Goal: Task Accomplishment & Management: Use online tool/utility

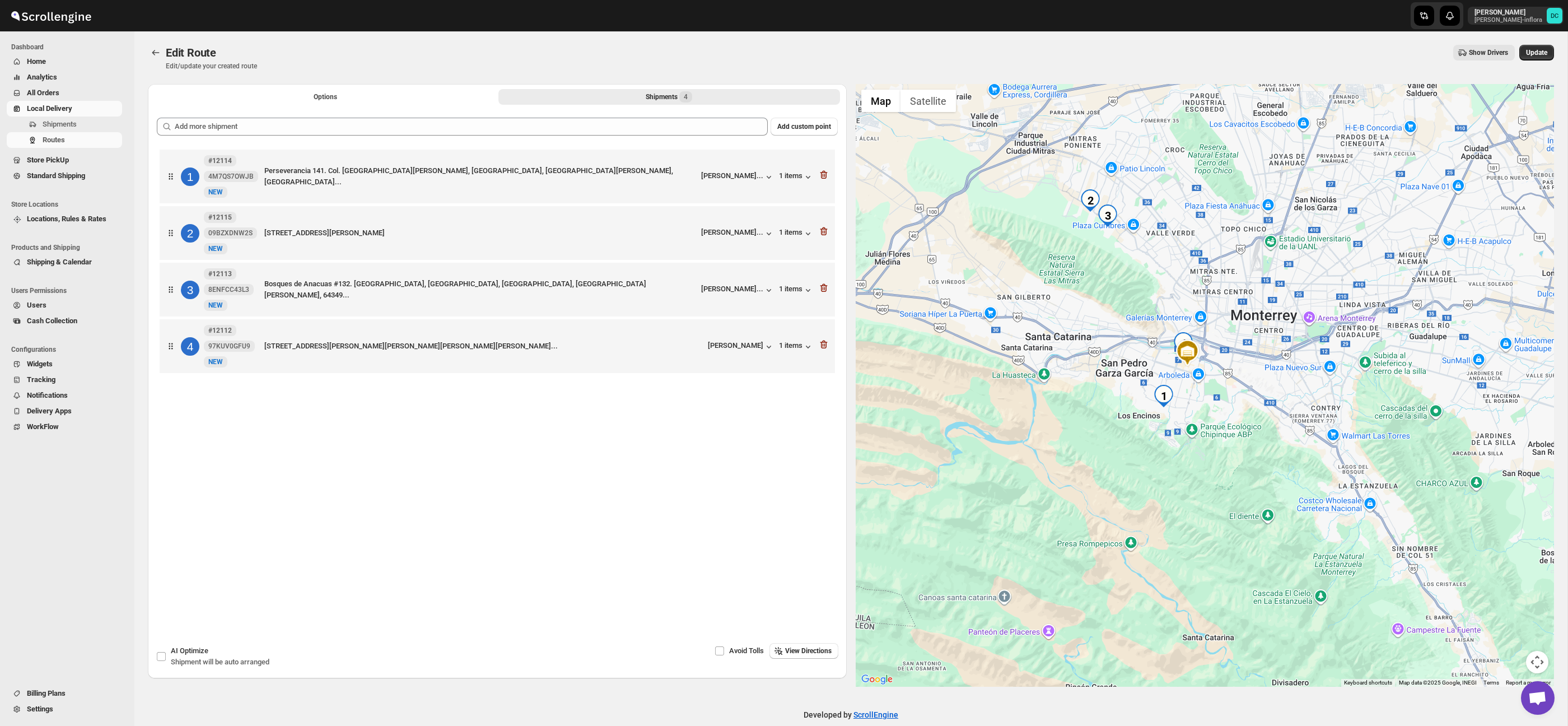
drag, startPoint x: 1238, startPoint y: 410, endPoint x: 1220, endPoint y: 389, distance: 27.7
click at [1220, 389] on div at bounding box center [1204, 385] width 699 height 602
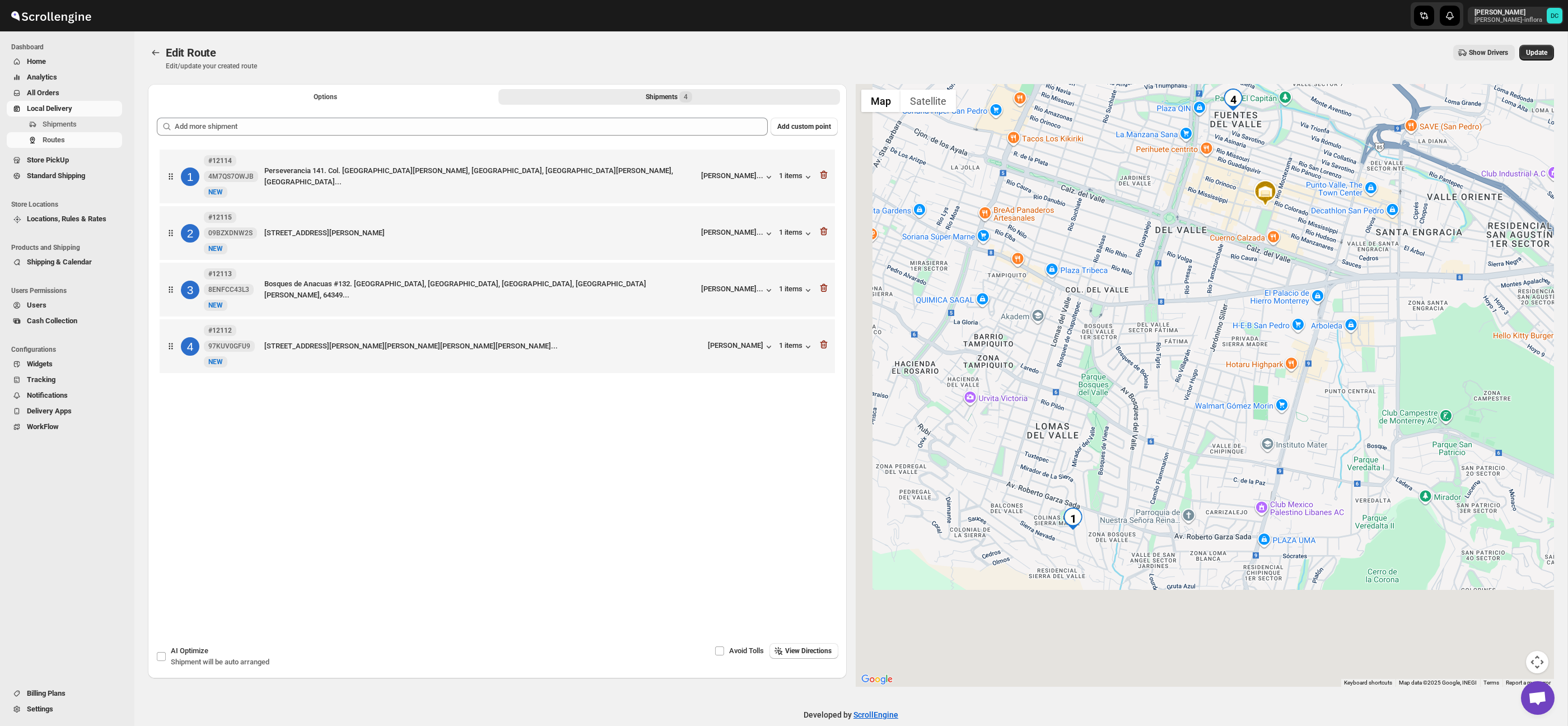
drag, startPoint x: 1129, startPoint y: 567, endPoint x: 1172, endPoint y: 450, distance: 124.7
click at [1172, 450] on div at bounding box center [1204, 385] width 699 height 602
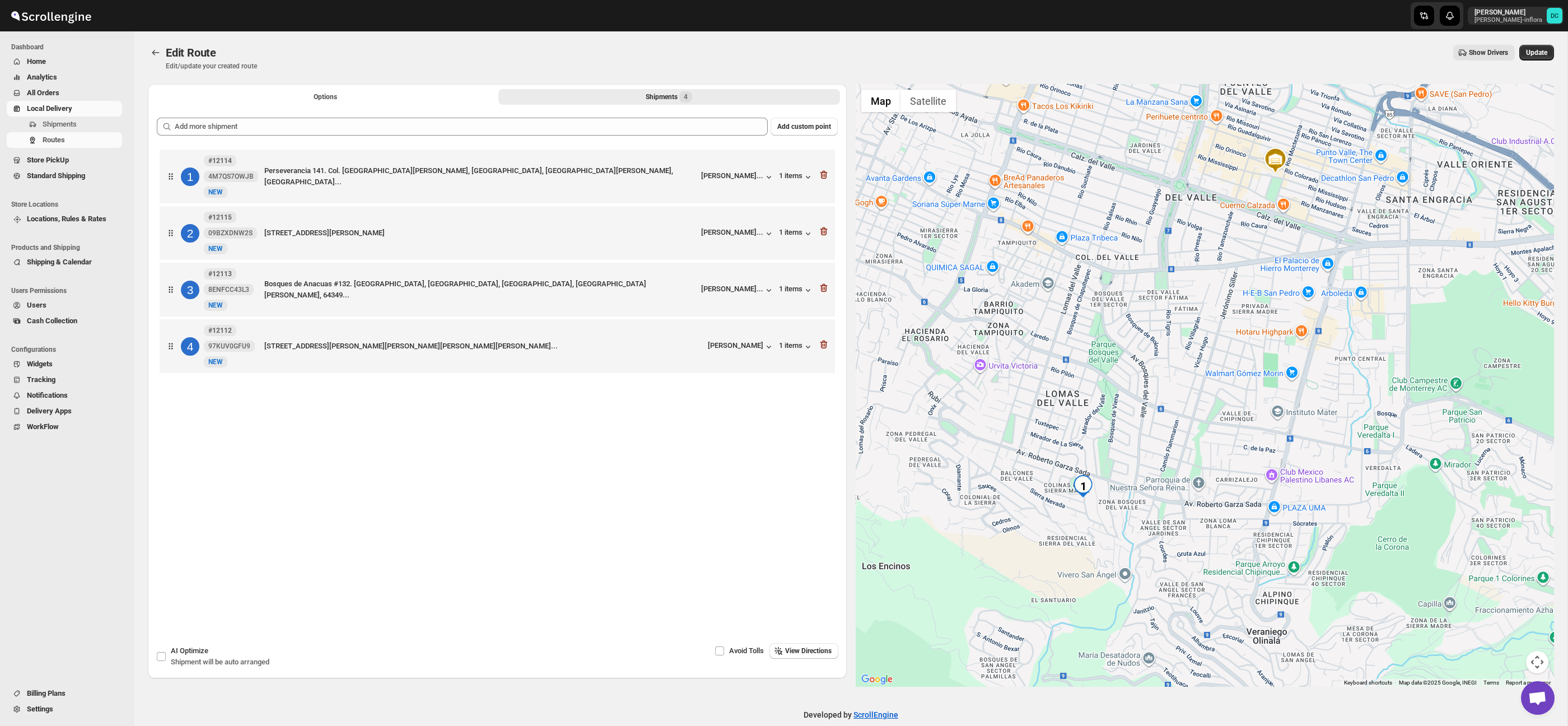
drag, startPoint x: 1086, startPoint y: 539, endPoint x: 1094, endPoint y: 512, distance: 28.2
click at [1094, 513] on div at bounding box center [1204, 385] width 699 height 602
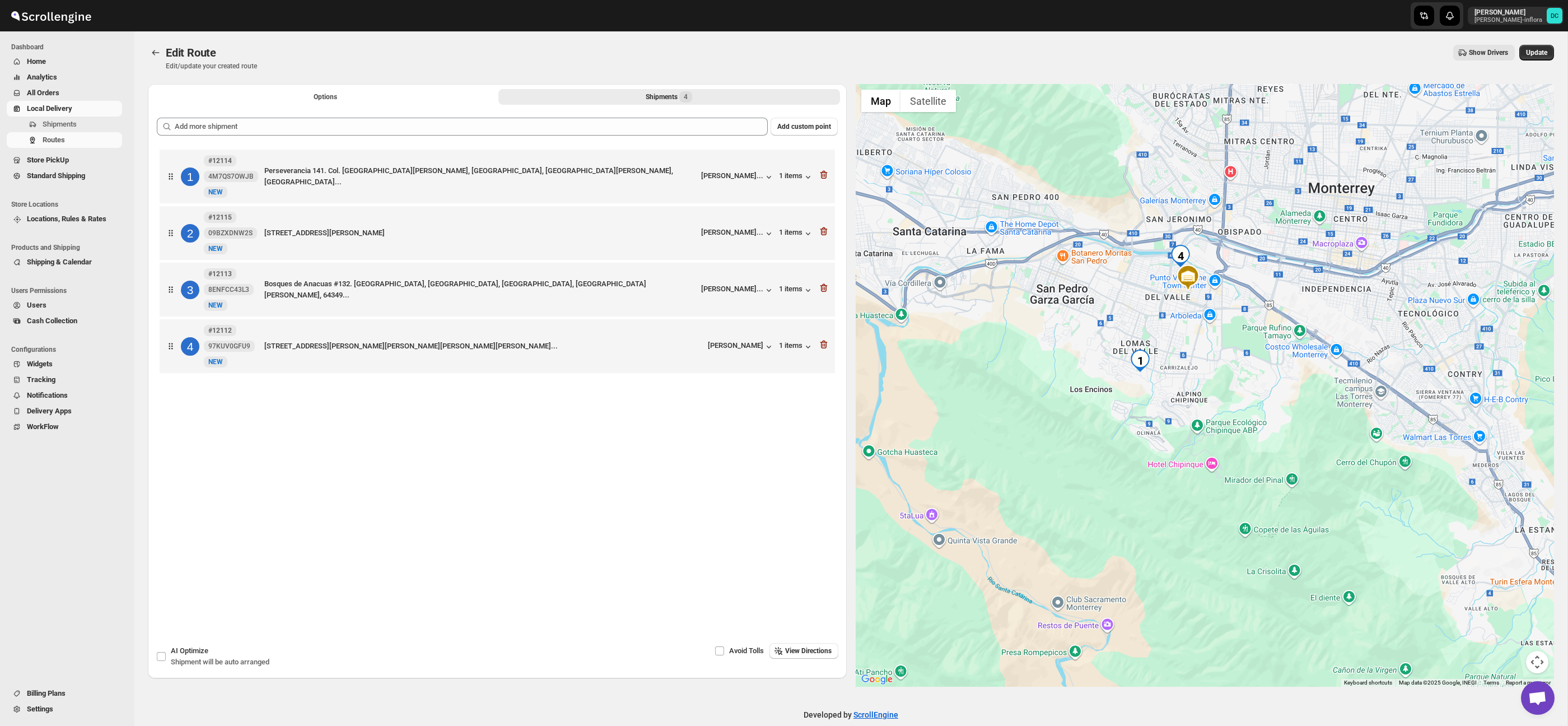
drag, startPoint x: 1405, startPoint y: 445, endPoint x: 1288, endPoint y: 433, distance: 117.6
click at [1288, 433] on div at bounding box center [1204, 385] width 699 height 602
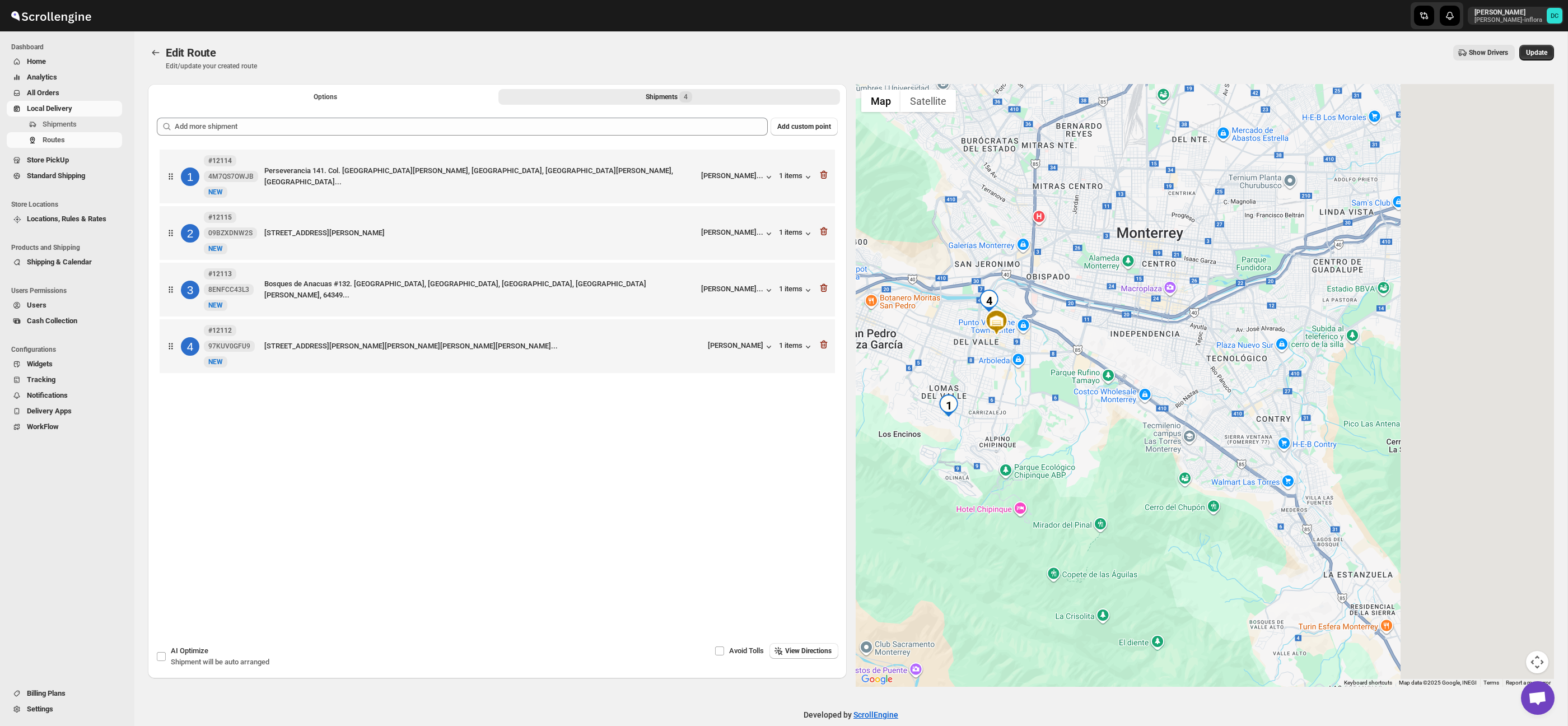
drag, startPoint x: 1355, startPoint y: 412, endPoint x: 1198, endPoint y: 448, distance: 161.1
click at [1155, 458] on div at bounding box center [1204, 385] width 699 height 602
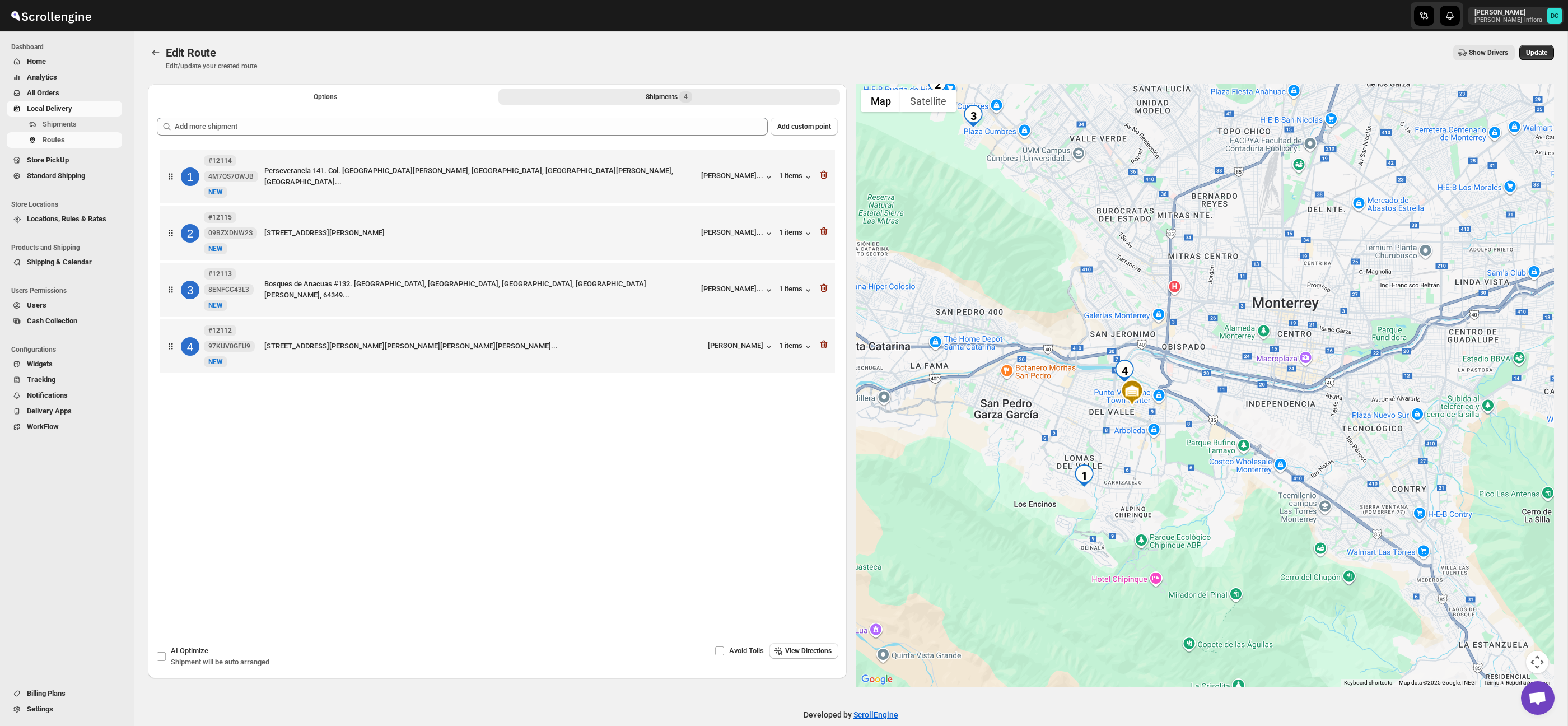
drag, startPoint x: 1109, startPoint y: 357, endPoint x: 1235, endPoint y: 424, distance: 142.7
click at [1235, 424] on div at bounding box center [1204, 385] width 699 height 602
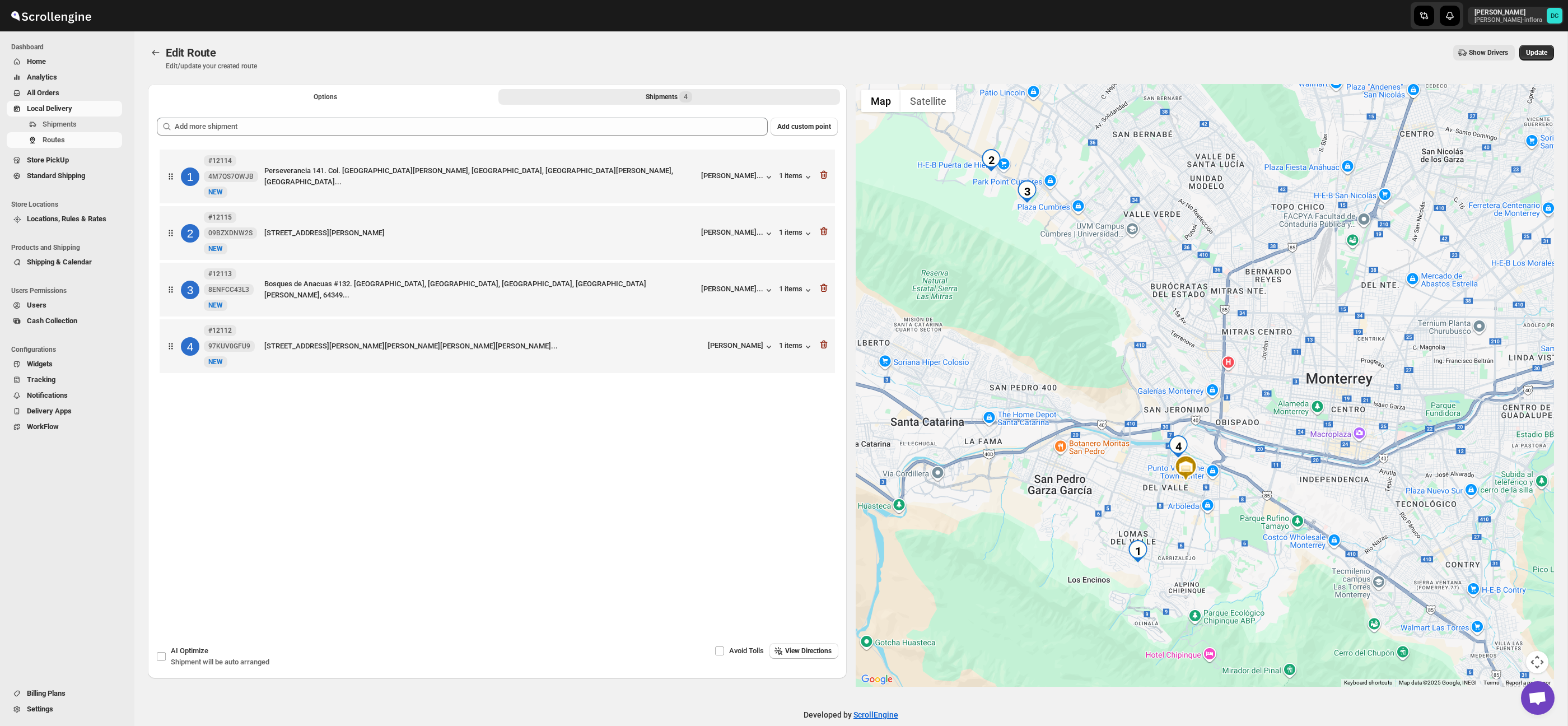
drag, startPoint x: 1153, startPoint y: 277, endPoint x: 1202, endPoint y: 348, distance: 86.3
click at [1202, 347] on div at bounding box center [1204, 385] width 699 height 602
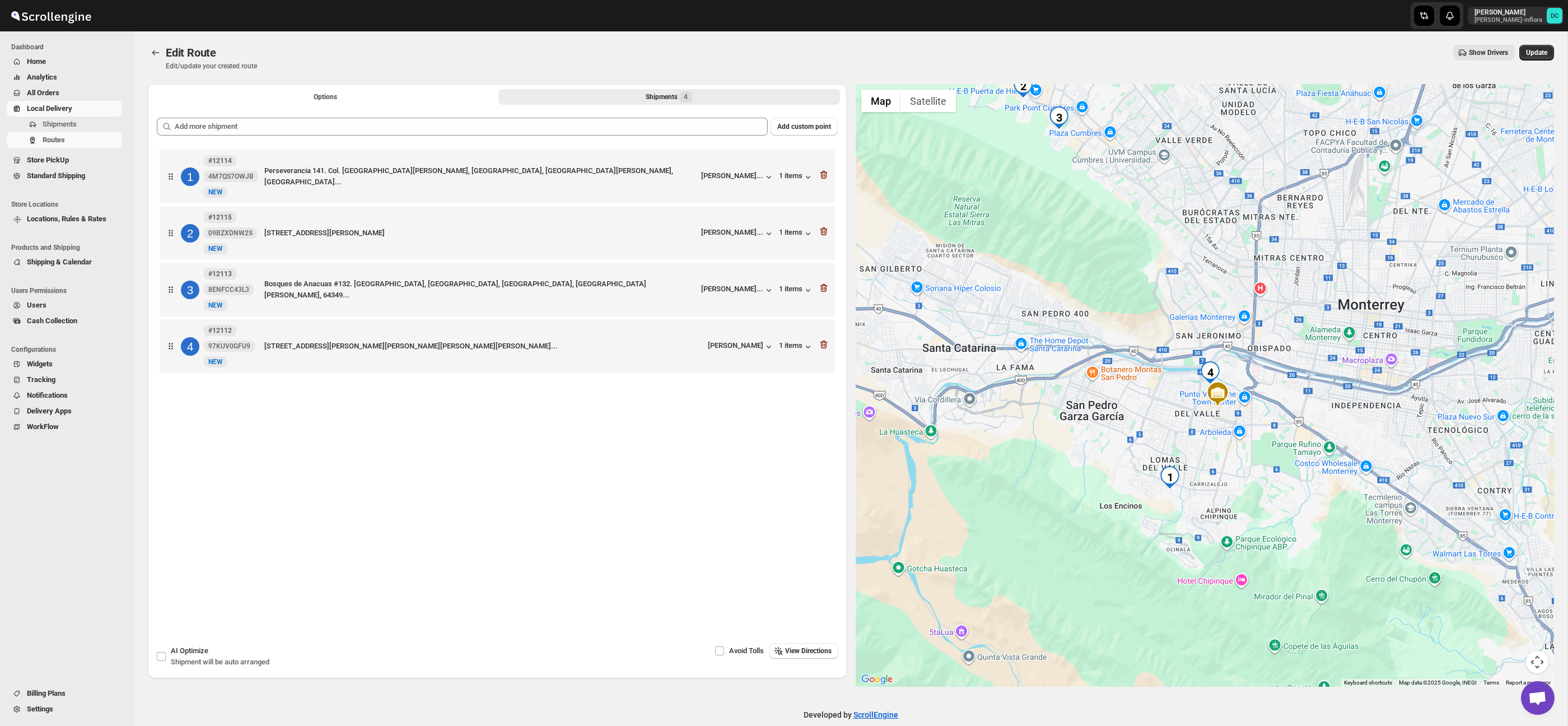
drag, startPoint x: 1117, startPoint y: 385, endPoint x: 1155, endPoint y: 304, distance: 89.5
click at [1153, 302] on div at bounding box center [1204, 385] width 699 height 602
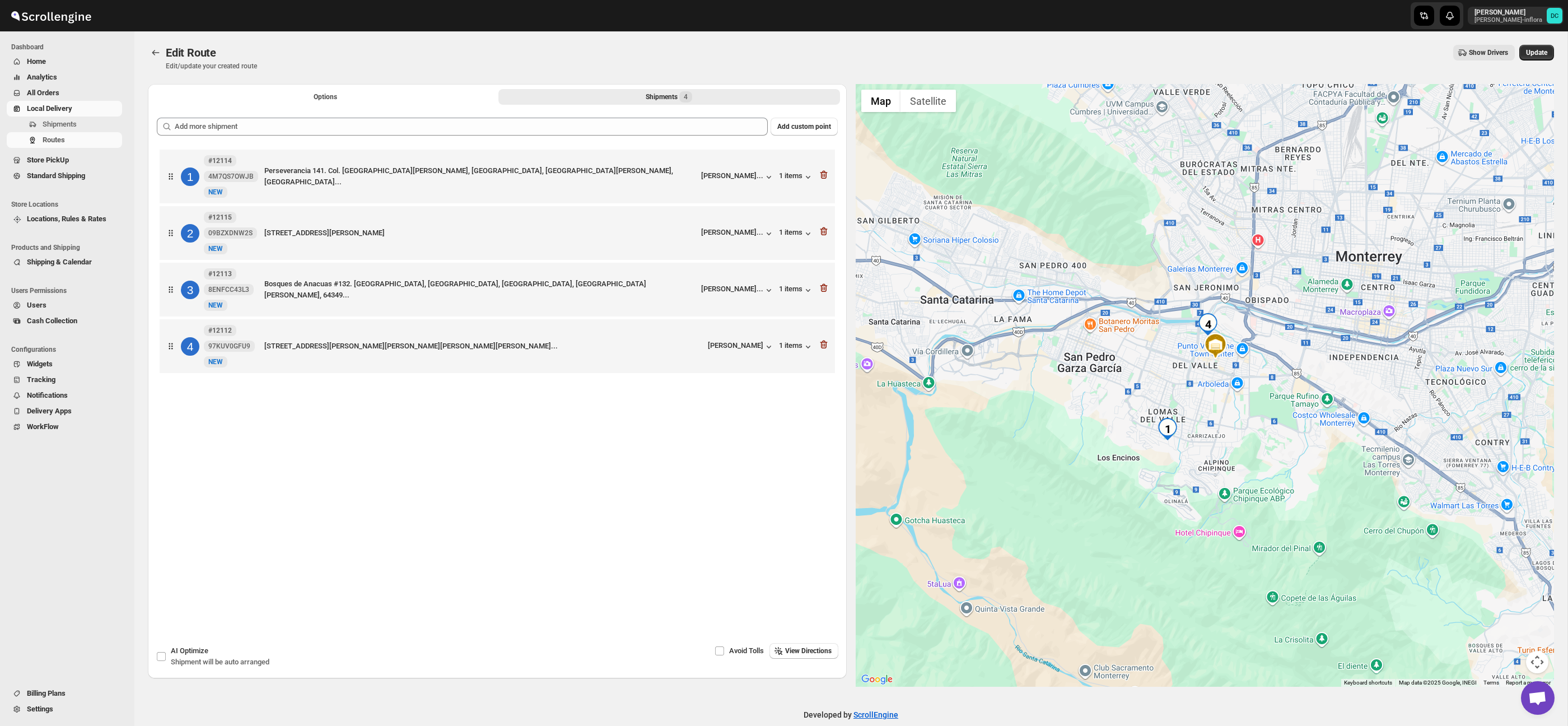
drag, startPoint x: 1203, startPoint y: 508, endPoint x: 1184, endPoint y: 463, distance: 48.8
click at [1197, 466] on div at bounding box center [1204, 385] width 699 height 602
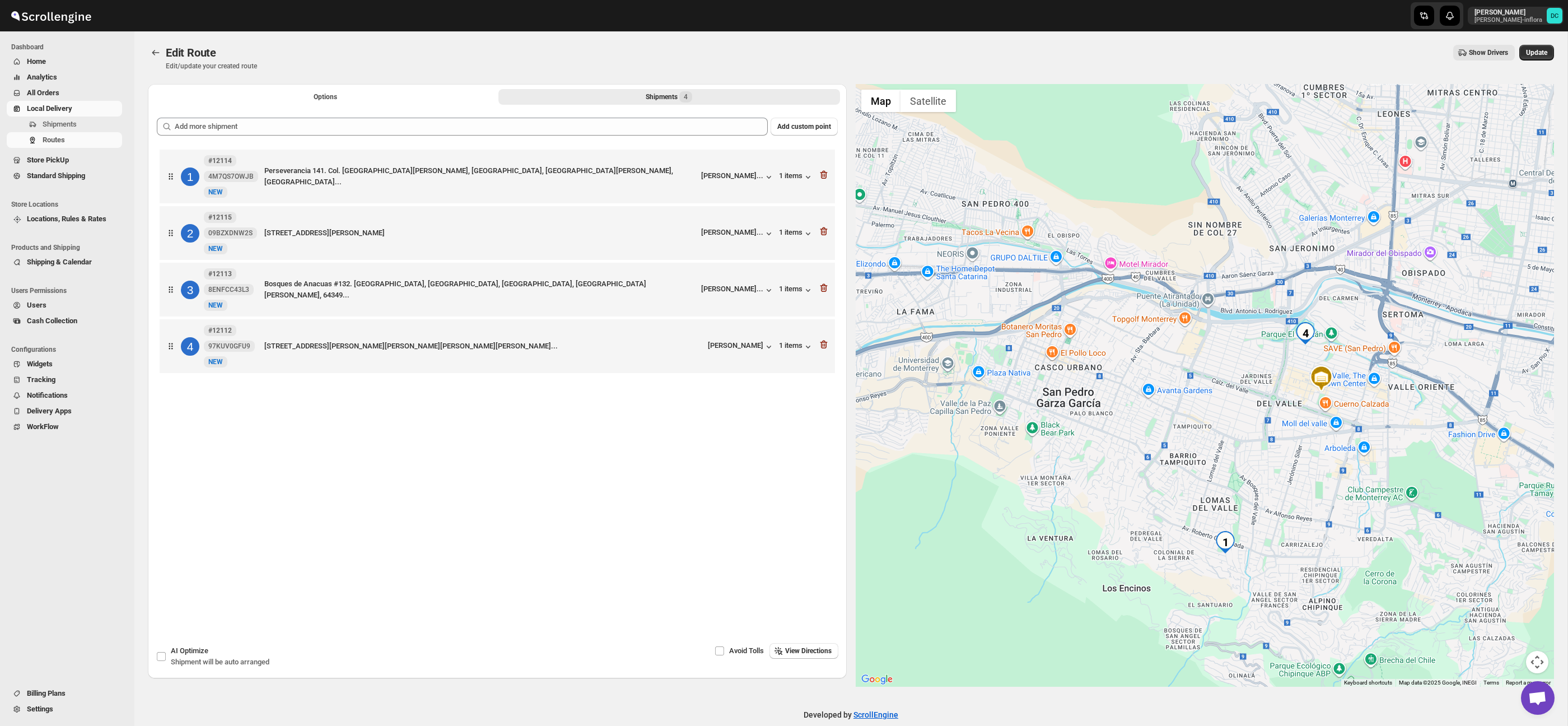
drag, startPoint x: 967, startPoint y: 295, endPoint x: 1039, endPoint y: 452, distance: 172.7
click at [1035, 485] on div at bounding box center [1204, 385] width 699 height 602
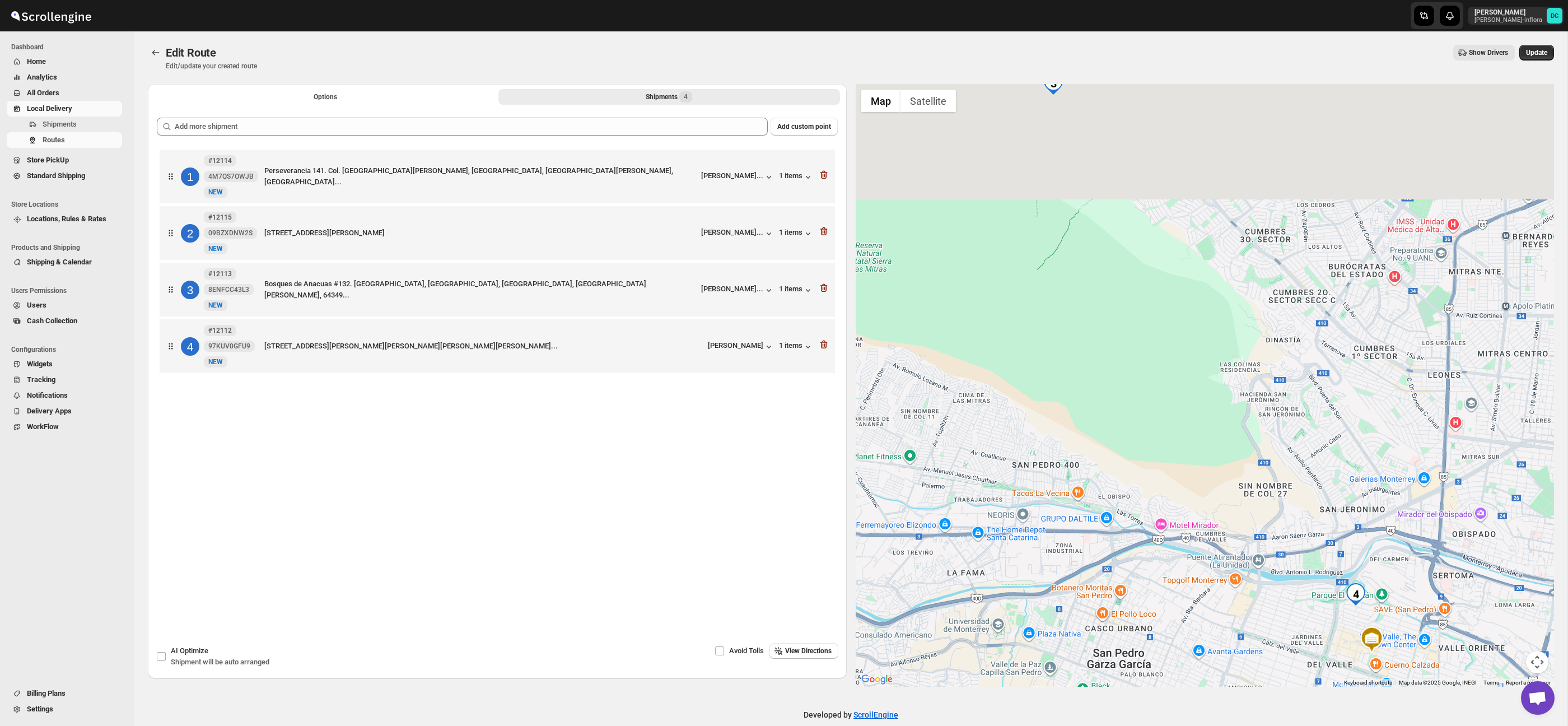
click at [1029, 469] on div at bounding box center [1204, 385] width 699 height 602
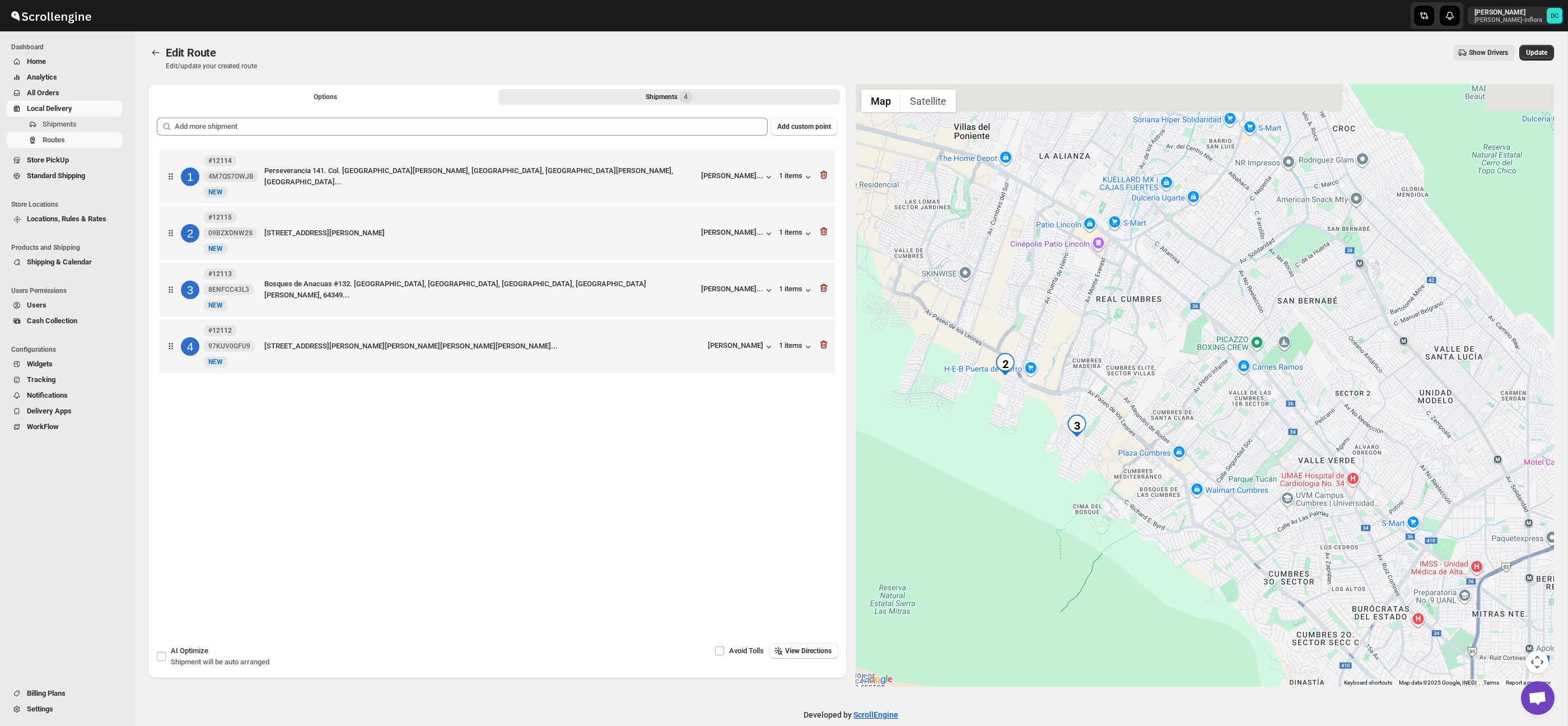
drag, startPoint x: 1104, startPoint y: 325, endPoint x: 1093, endPoint y: 397, distance: 72.8
click at [1093, 397] on div at bounding box center [1204, 385] width 699 height 602
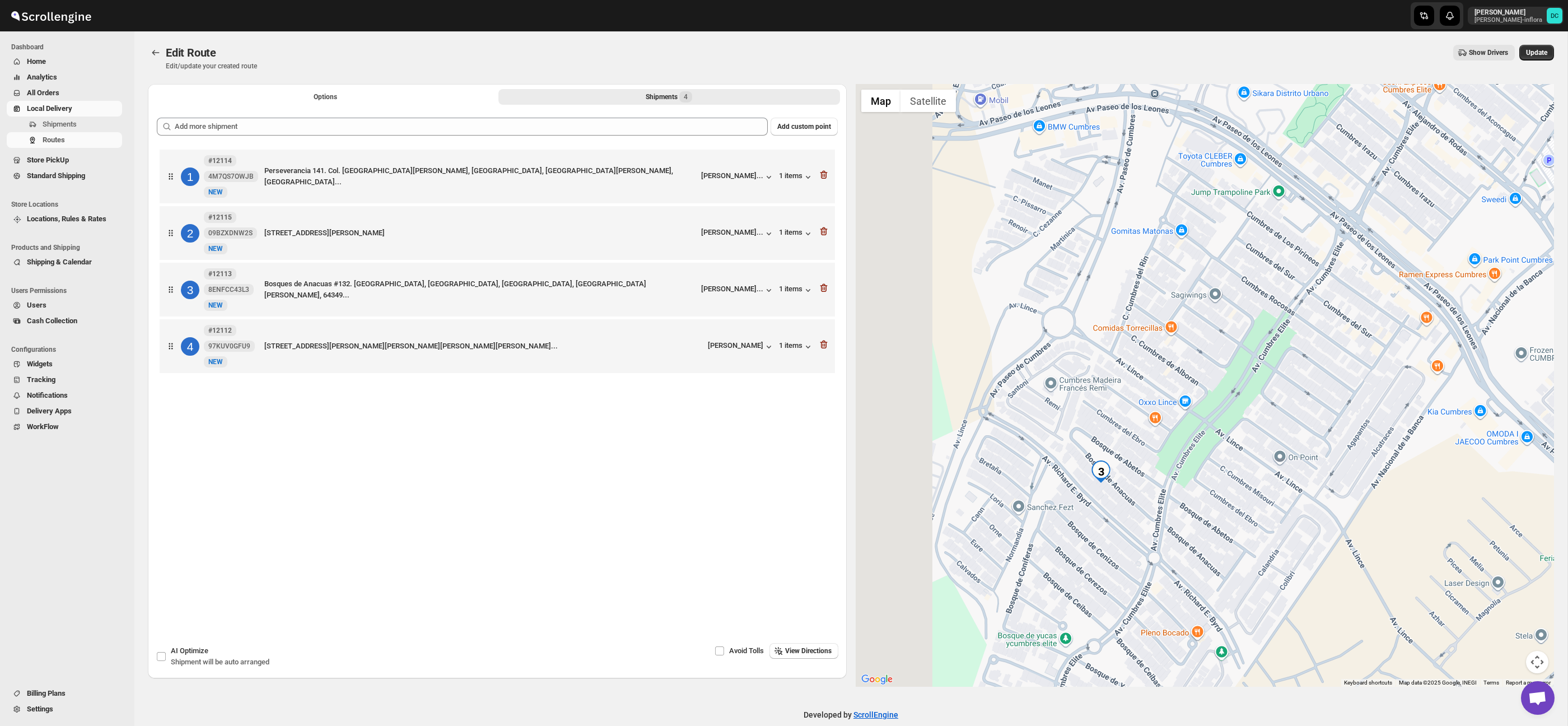
drag, startPoint x: 1032, startPoint y: 438, endPoint x: 1203, endPoint y: 459, distance: 172.3
click at [1203, 459] on div at bounding box center [1204, 385] width 699 height 602
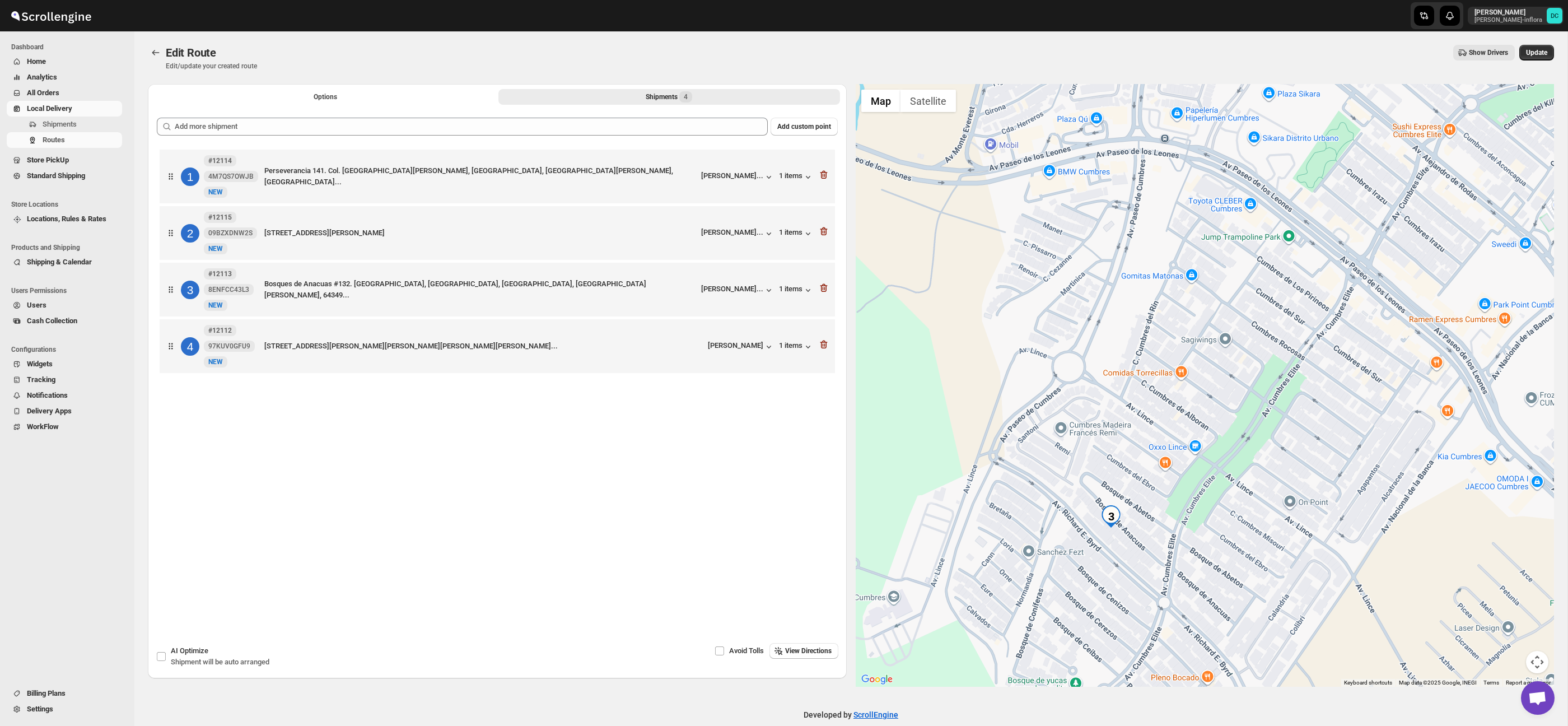
drag, startPoint x: 1126, startPoint y: 336, endPoint x: 1132, endPoint y: 380, distance: 44.4
click at [1132, 380] on div at bounding box center [1204, 385] width 699 height 602
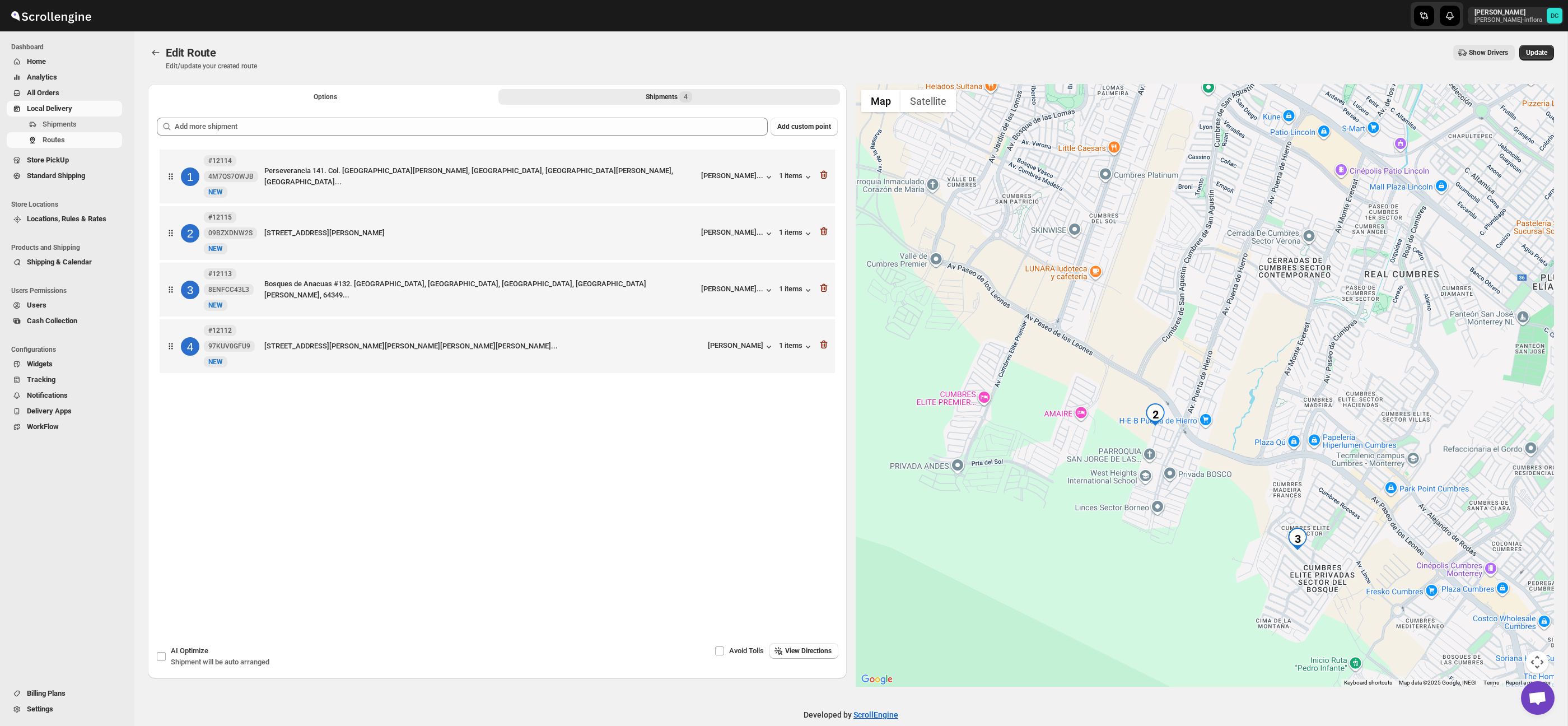
drag, startPoint x: 1100, startPoint y: 315, endPoint x: 1174, endPoint y: 372, distance: 93.4
click at [1174, 372] on div at bounding box center [1204, 385] width 699 height 602
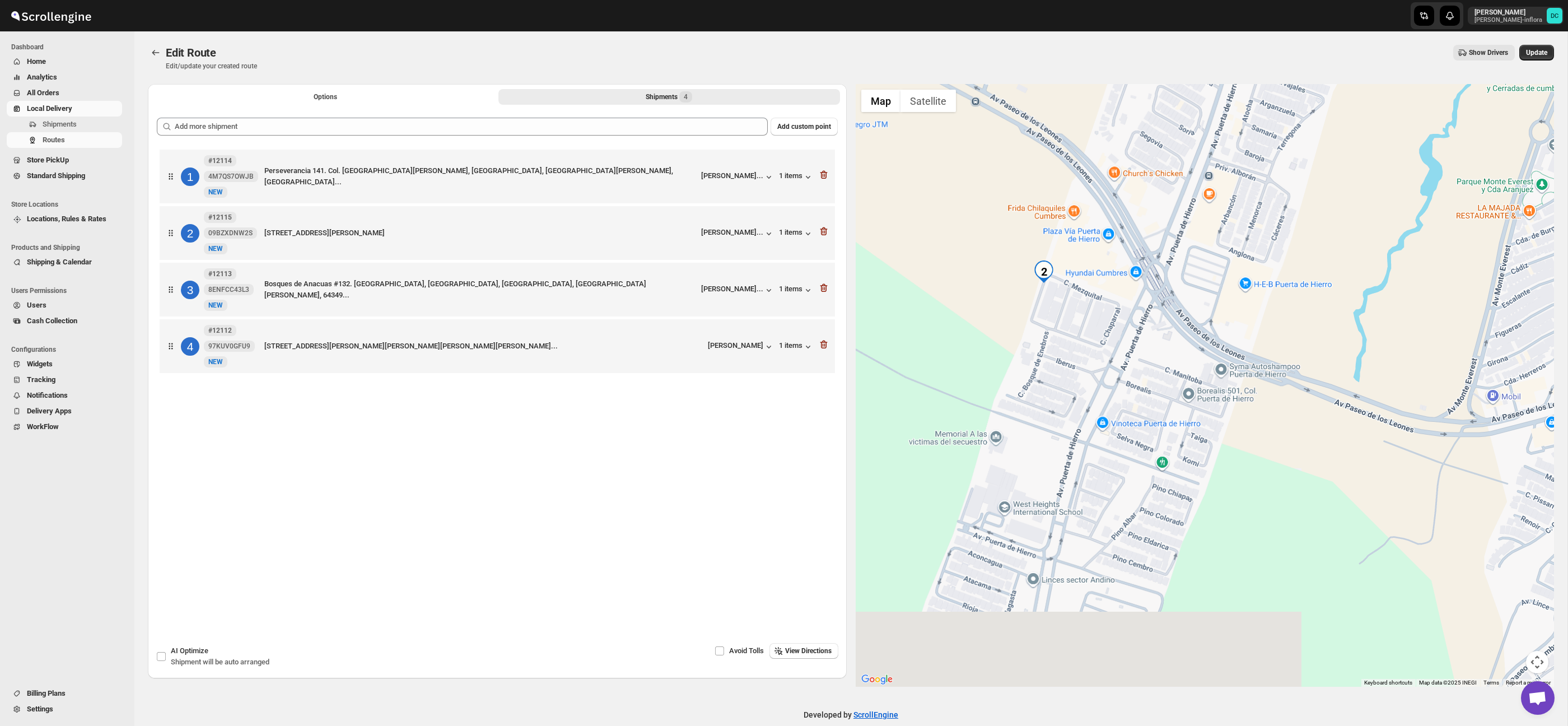
drag, startPoint x: 1256, startPoint y: 409, endPoint x: 1188, endPoint y: 354, distance: 87.5
click at [1132, 317] on div at bounding box center [1204, 385] width 699 height 602
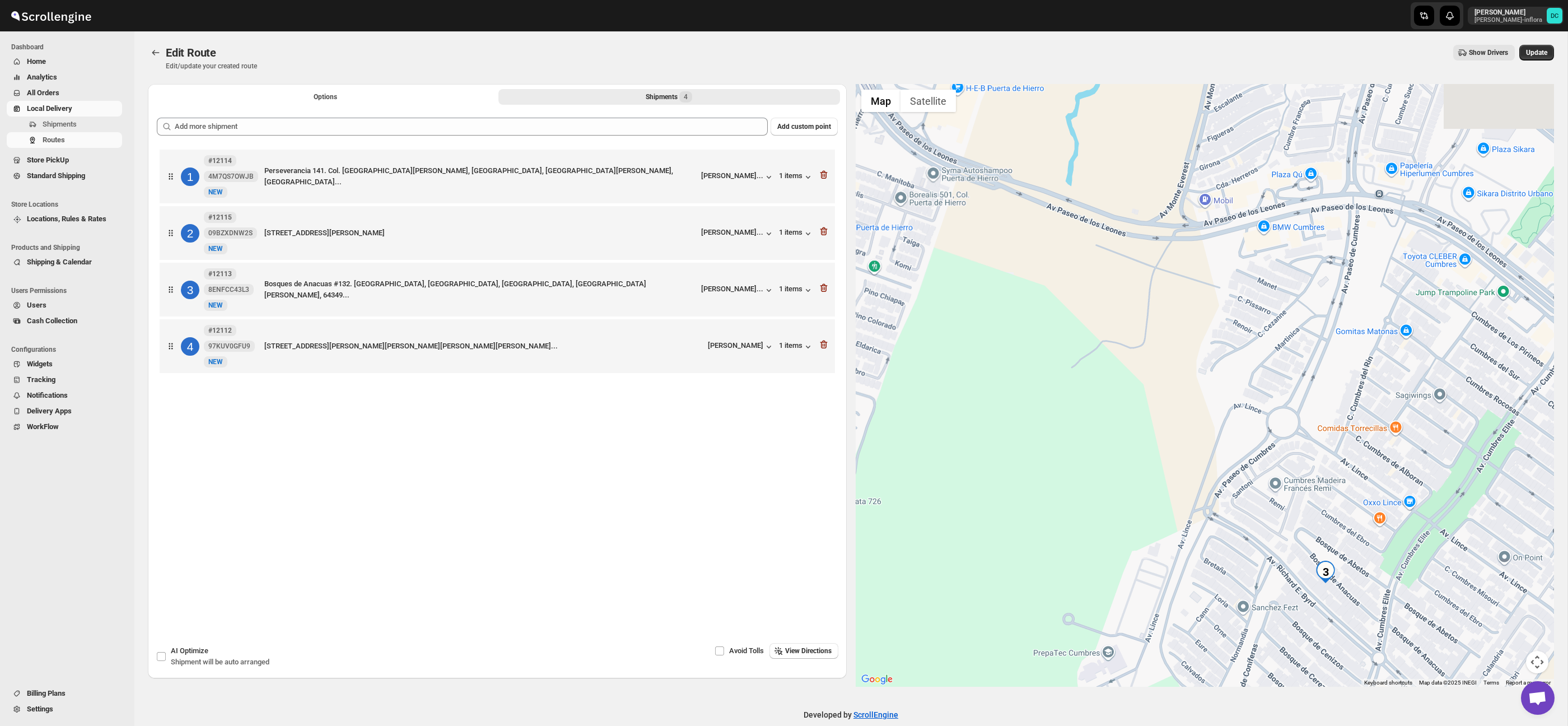
drag, startPoint x: 1411, startPoint y: 480, endPoint x: 1139, endPoint y: 329, distance: 311.1
click at [1139, 329] on div at bounding box center [1204, 385] width 699 height 602
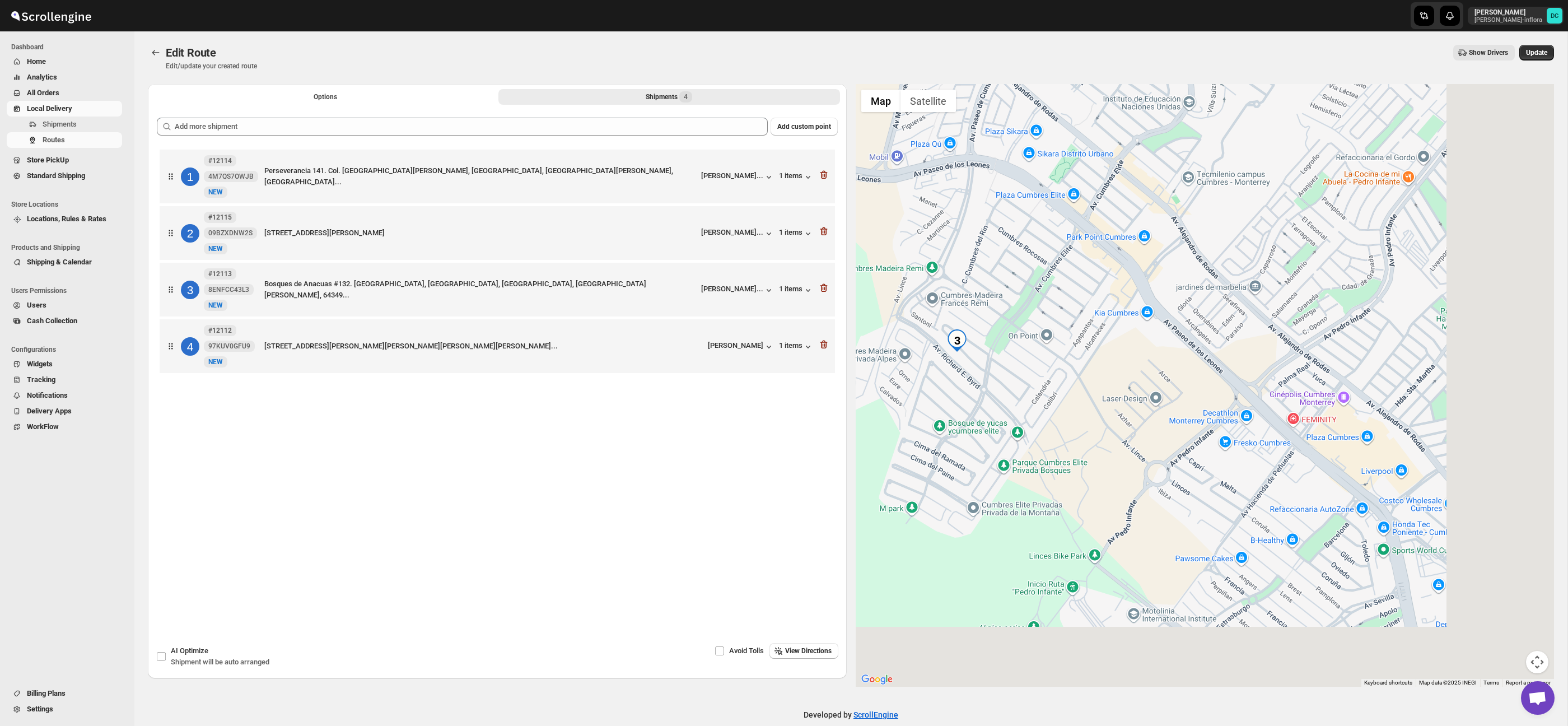
drag, startPoint x: 1375, startPoint y: 485, endPoint x: 1125, endPoint y: 367, distance: 276.4
click at [1125, 367] on div at bounding box center [1204, 385] width 699 height 602
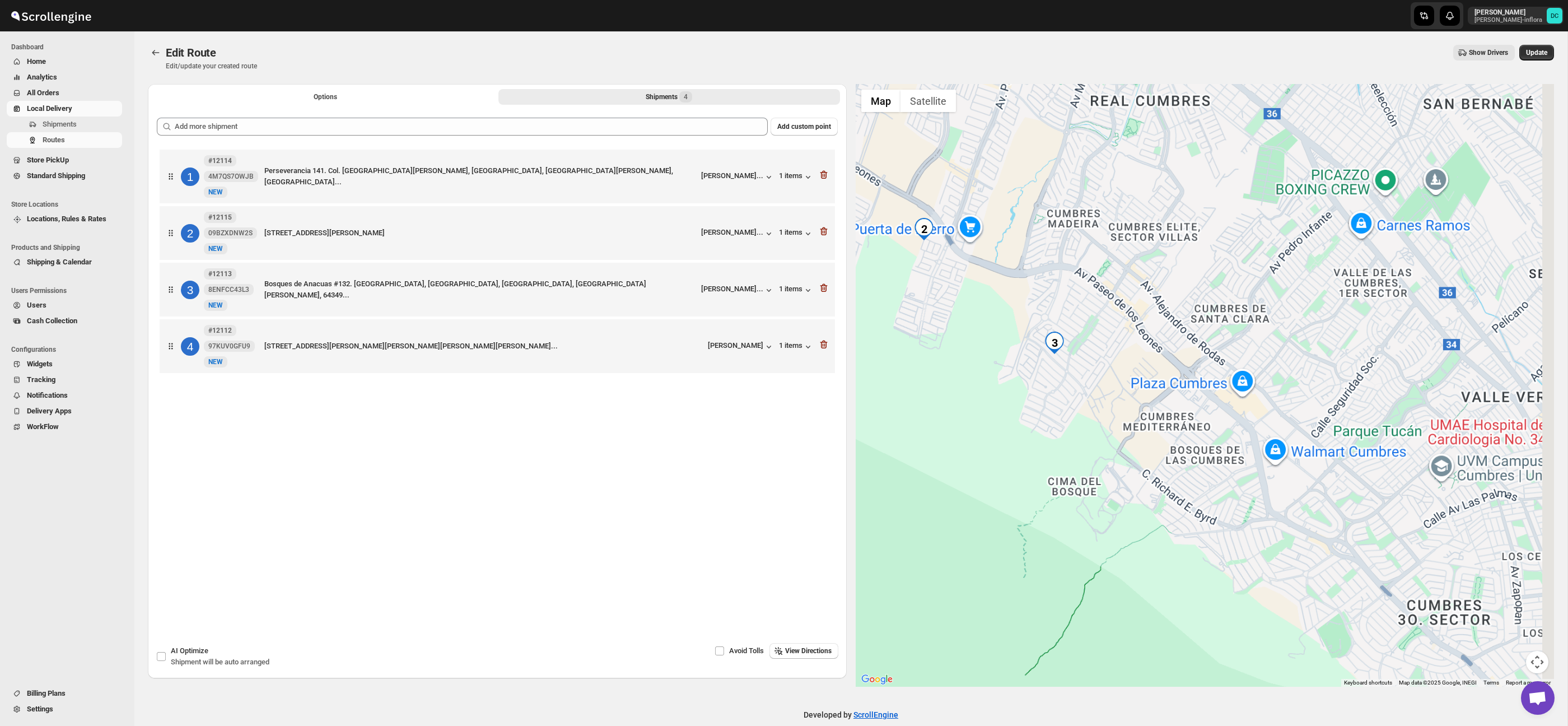
drag, startPoint x: 1351, startPoint y: 445, endPoint x: 1256, endPoint y: 390, distance: 109.8
click at [1266, 395] on div at bounding box center [1204, 385] width 699 height 602
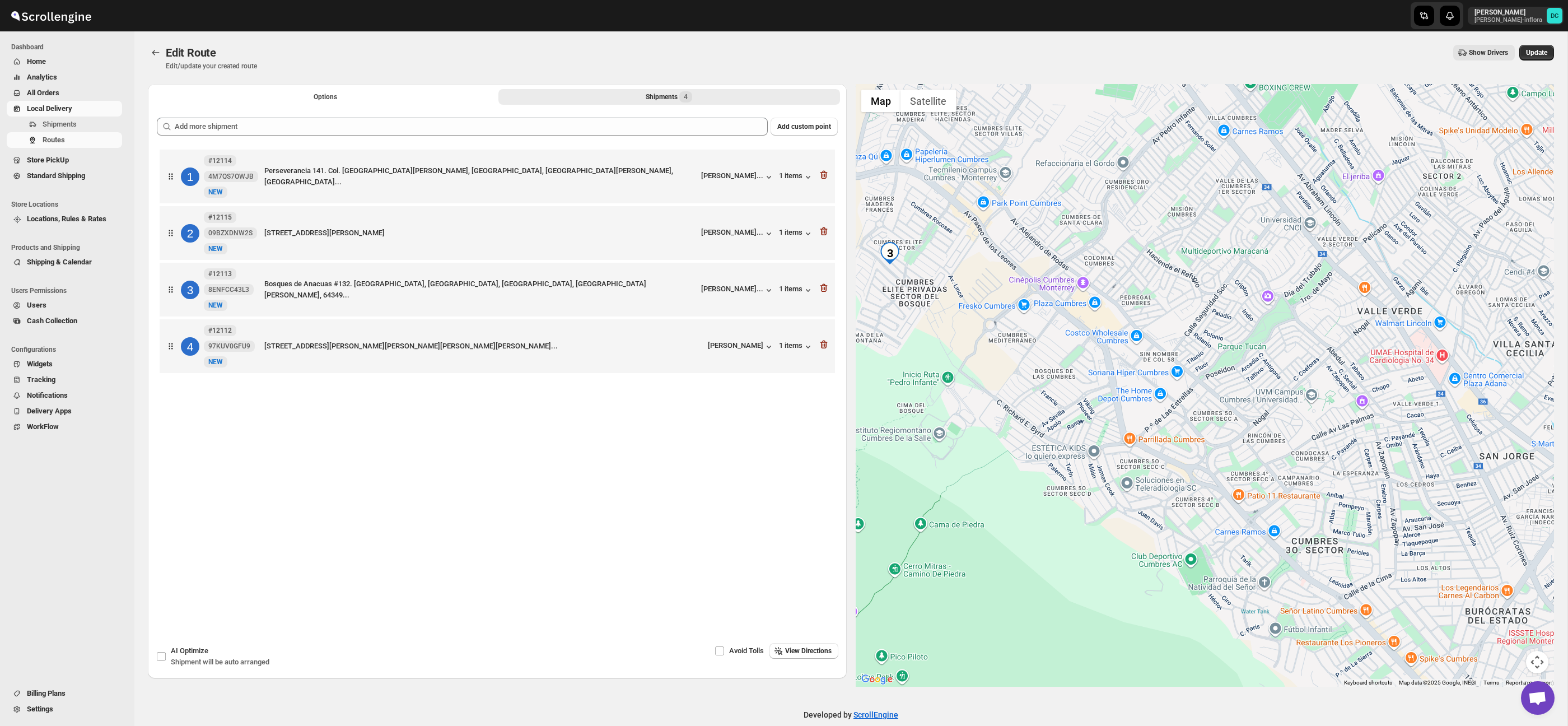
drag, startPoint x: 1374, startPoint y: 492, endPoint x: 1243, endPoint y: 332, distance: 206.8
click at [1243, 331] on div at bounding box center [1204, 385] width 699 height 602
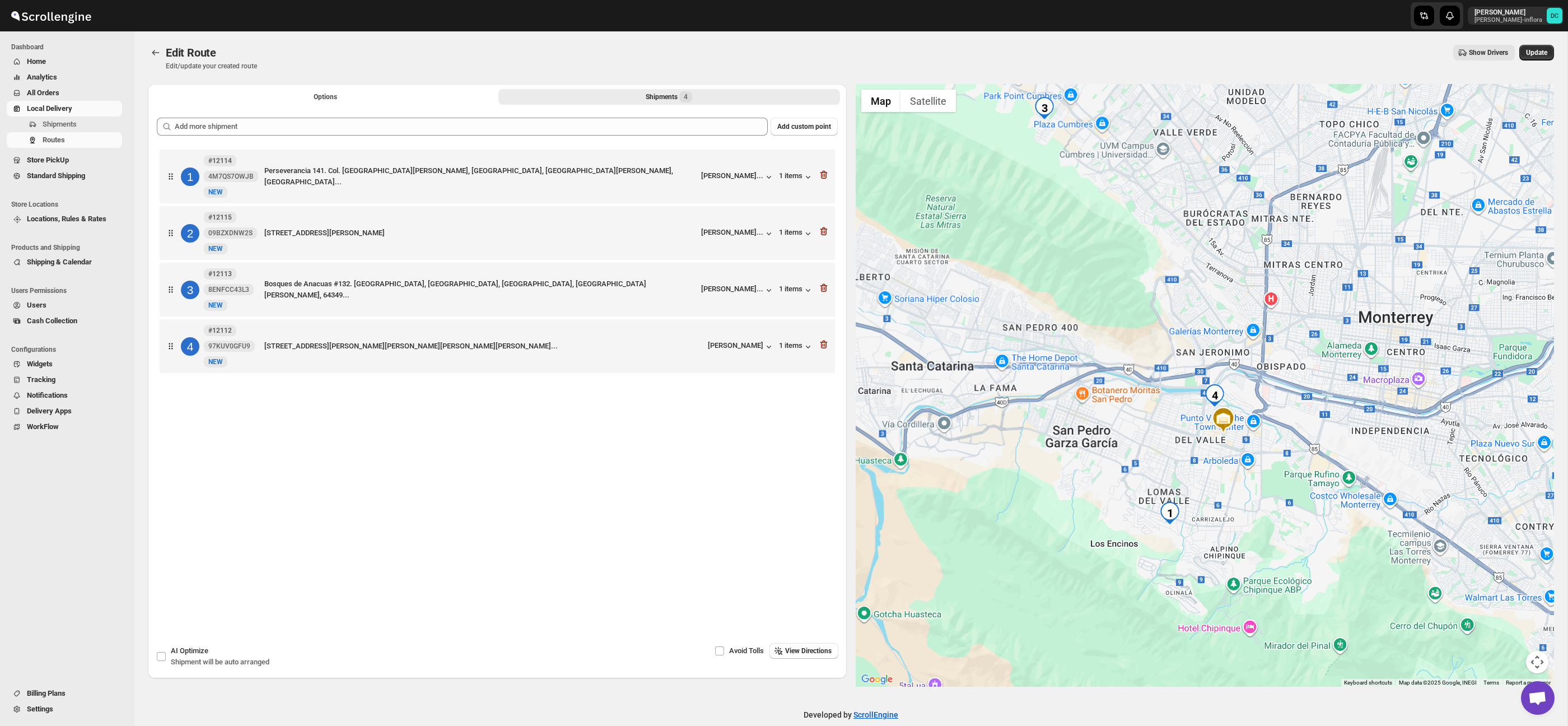
drag, startPoint x: 1379, startPoint y: 545, endPoint x: 1295, endPoint y: 328, distance: 232.7
click at [1295, 324] on div at bounding box center [1204, 385] width 699 height 602
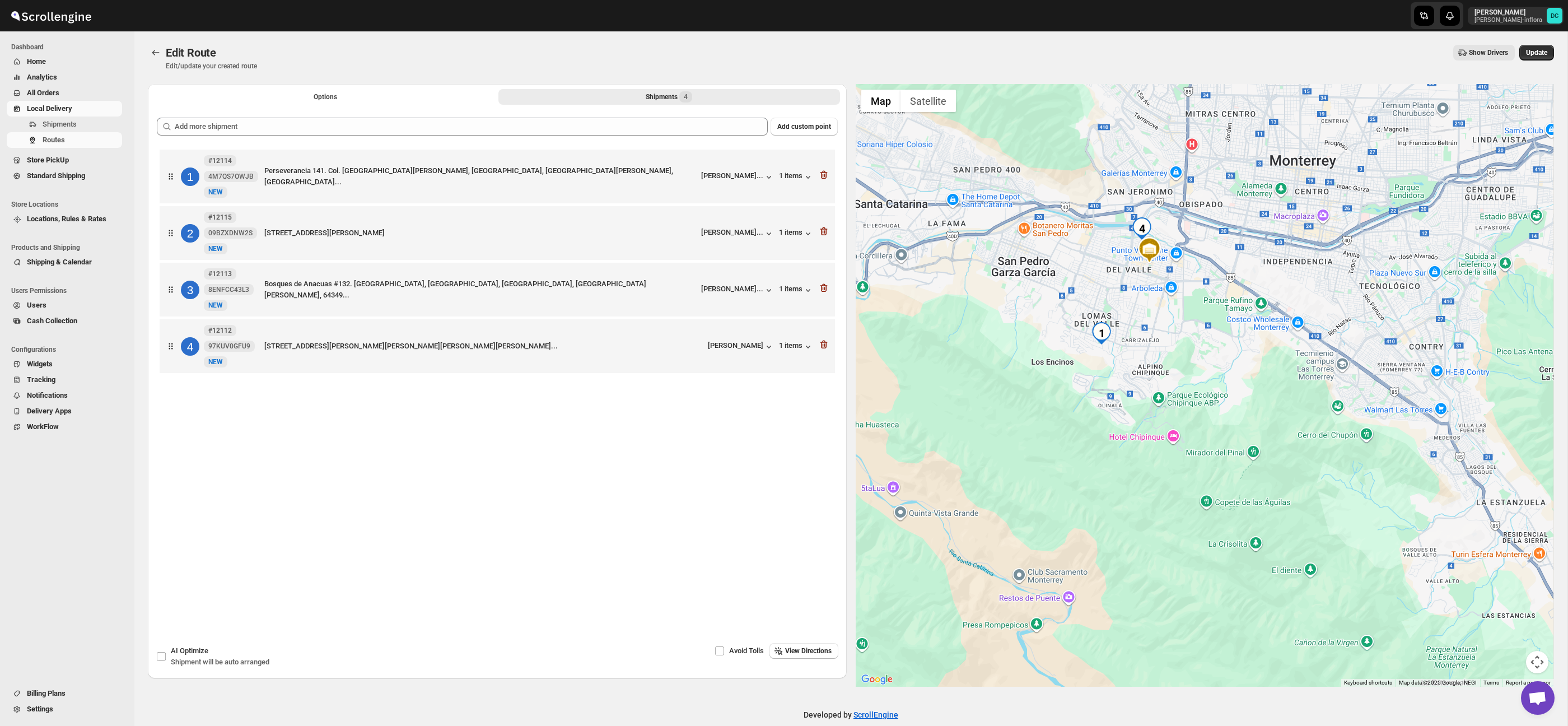
drag, startPoint x: 1245, startPoint y: 436, endPoint x: 1153, endPoint y: 324, distance: 144.9
click at [1205, 342] on div at bounding box center [1204, 385] width 699 height 602
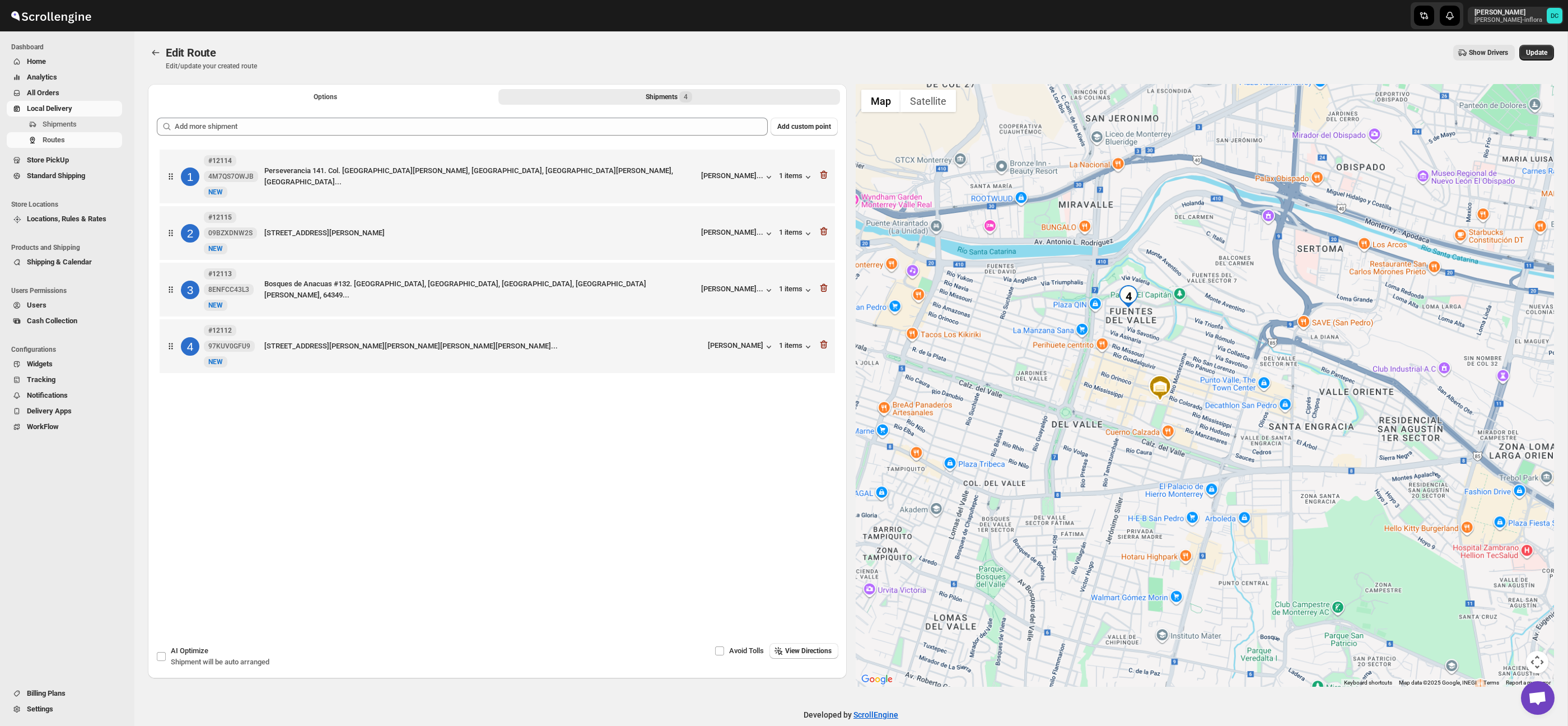
drag, startPoint x: 1135, startPoint y: 219, endPoint x: 1105, endPoint y: 331, distance: 115.9
click at [1103, 332] on div at bounding box center [1204, 385] width 699 height 602
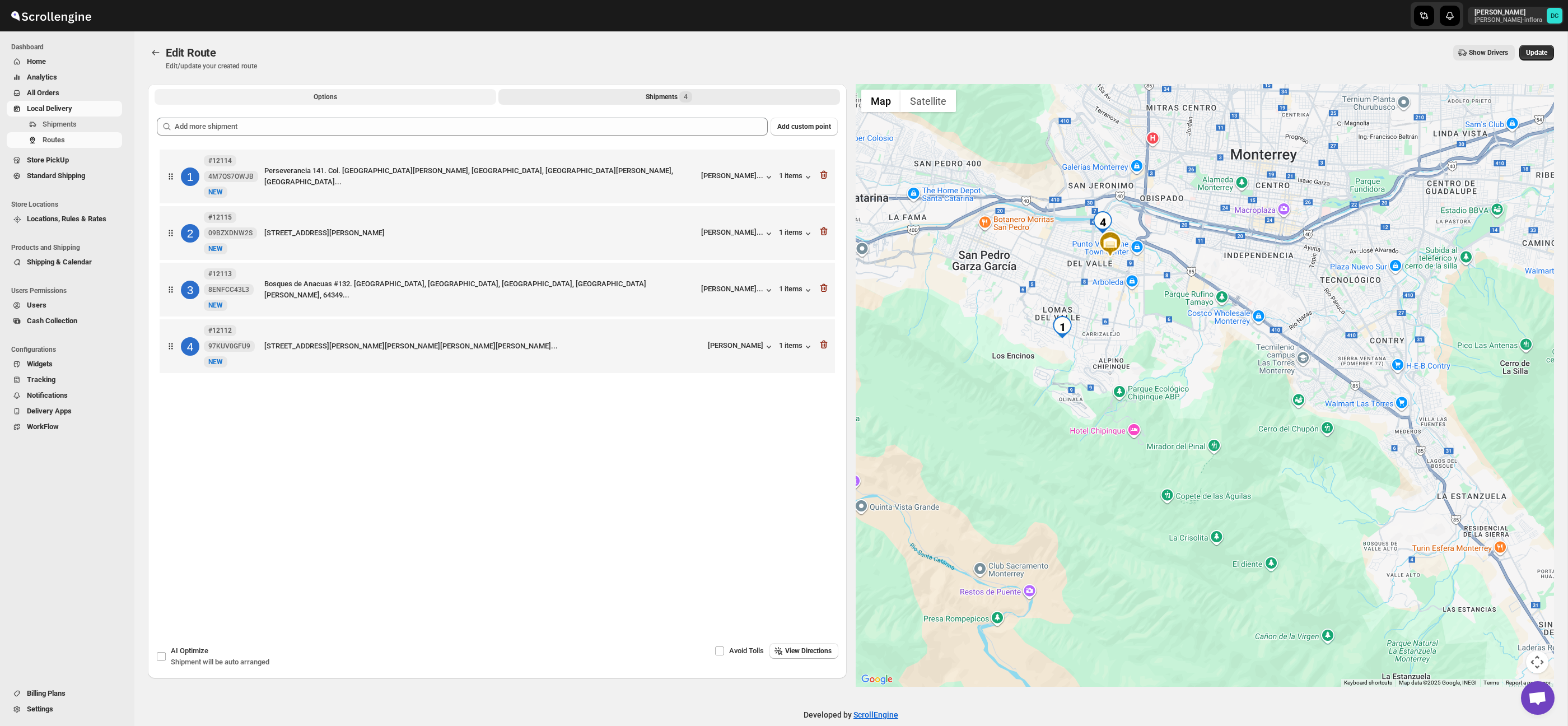
click at [410, 98] on button "Options" at bounding box center [325, 97] width 342 height 16
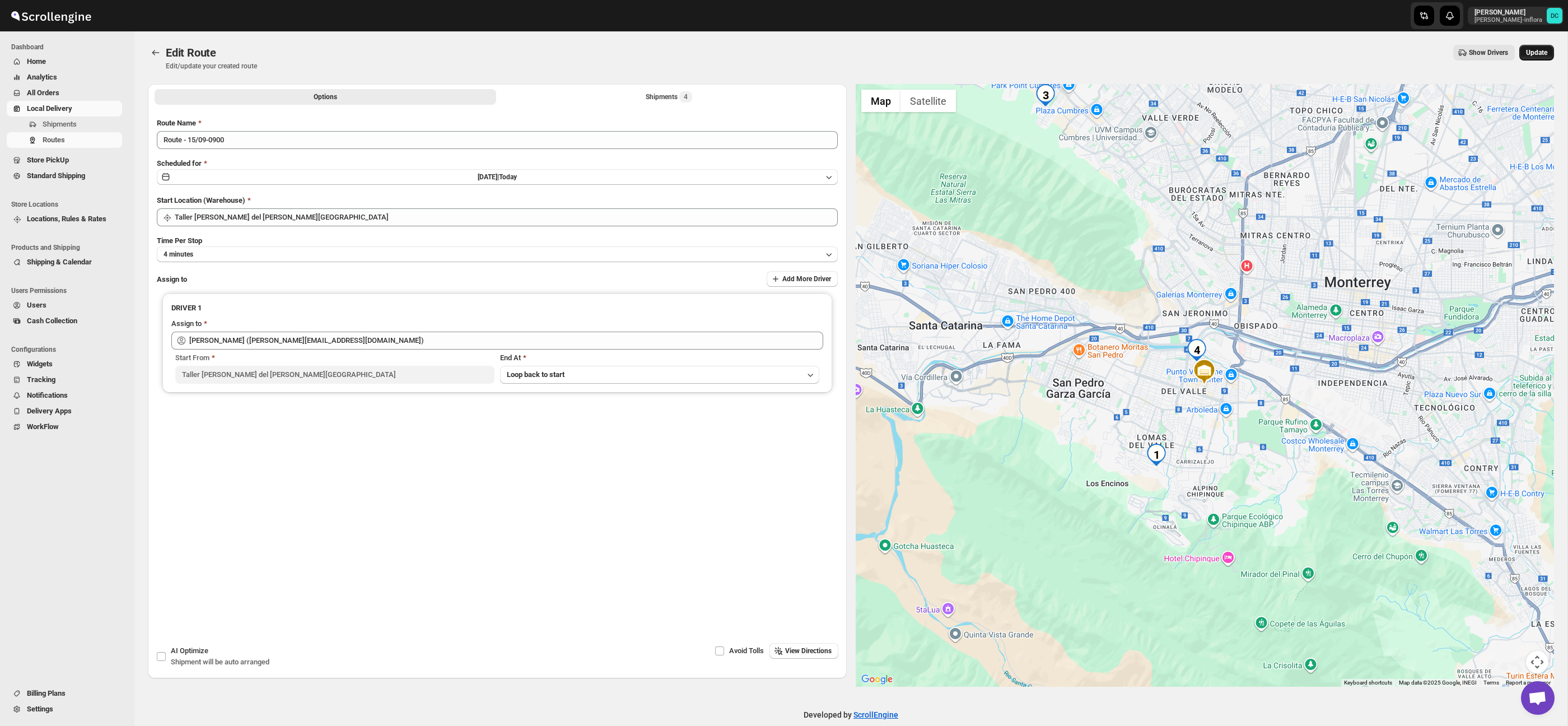
click at [1549, 50] on button "Update" at bounding box center [1536, 53] width 35 height 16
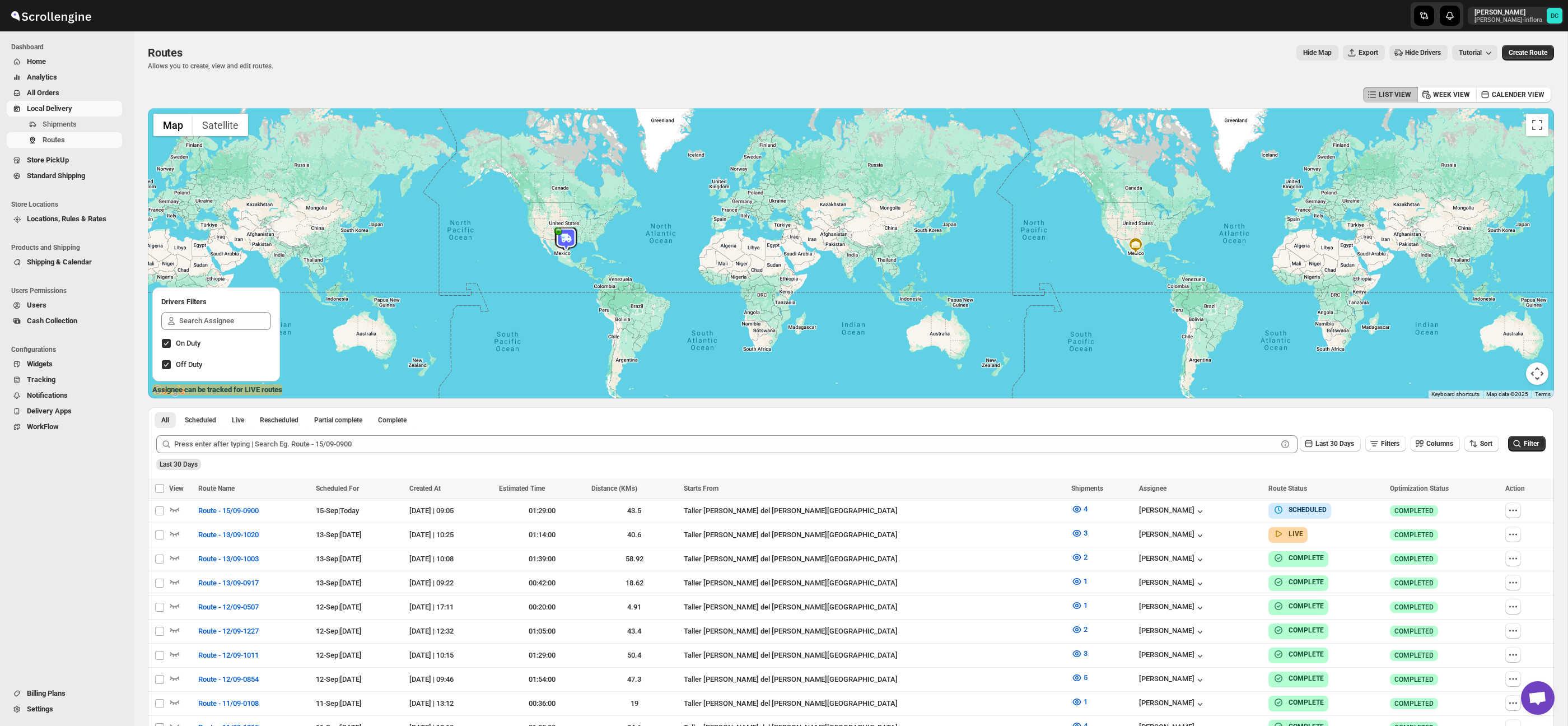
click at [50, 92] on span "All Orders" at bounding box center [43, 93] width 32 height 9
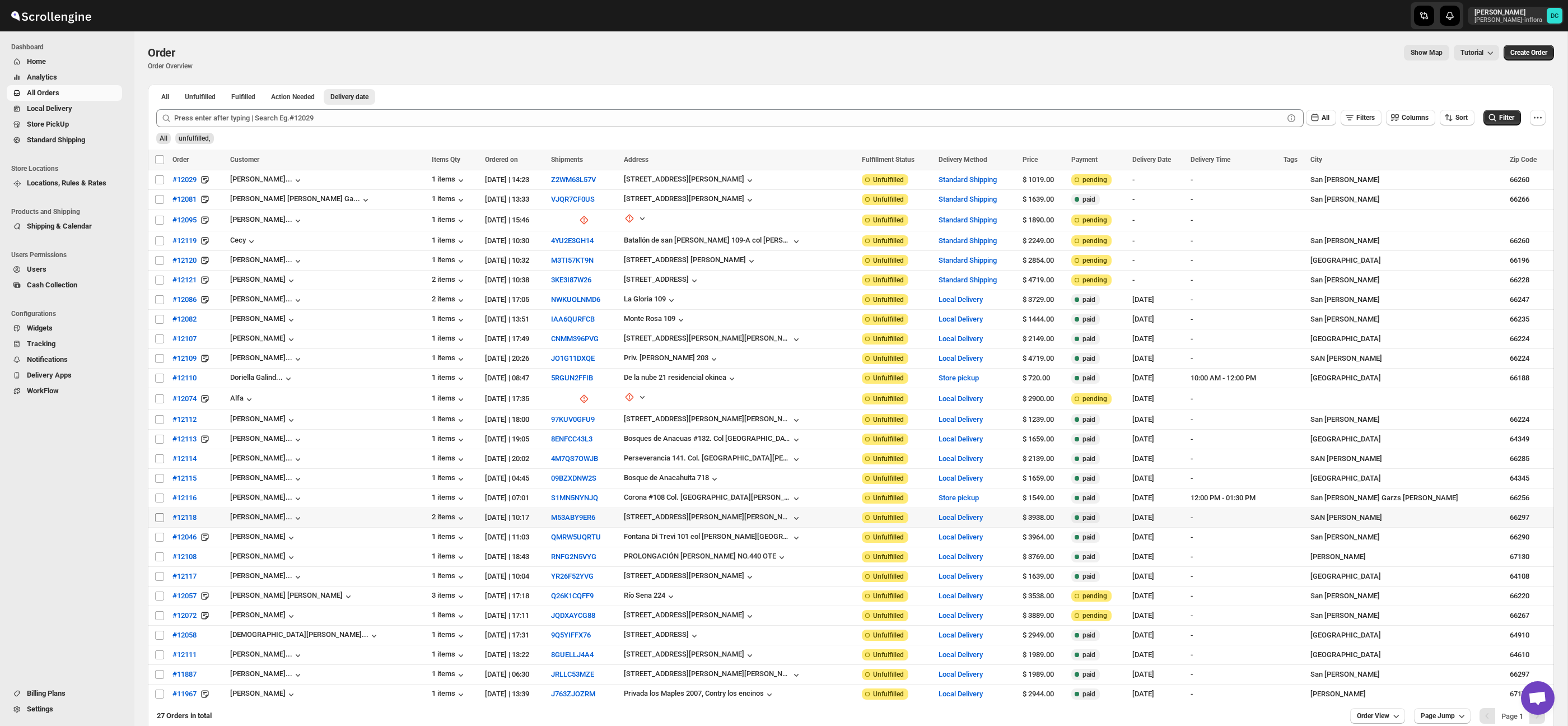
click at [154, 518] on span at bounding box center [159, 516] width 10 height 10
click at [155, 518] on input "Select order" at bounding box center [160, 517] width 9 height 9
click at [157, 517] on input "Select order" at bounding box center [160, 517] width 9 height 9
checkbox input "true"
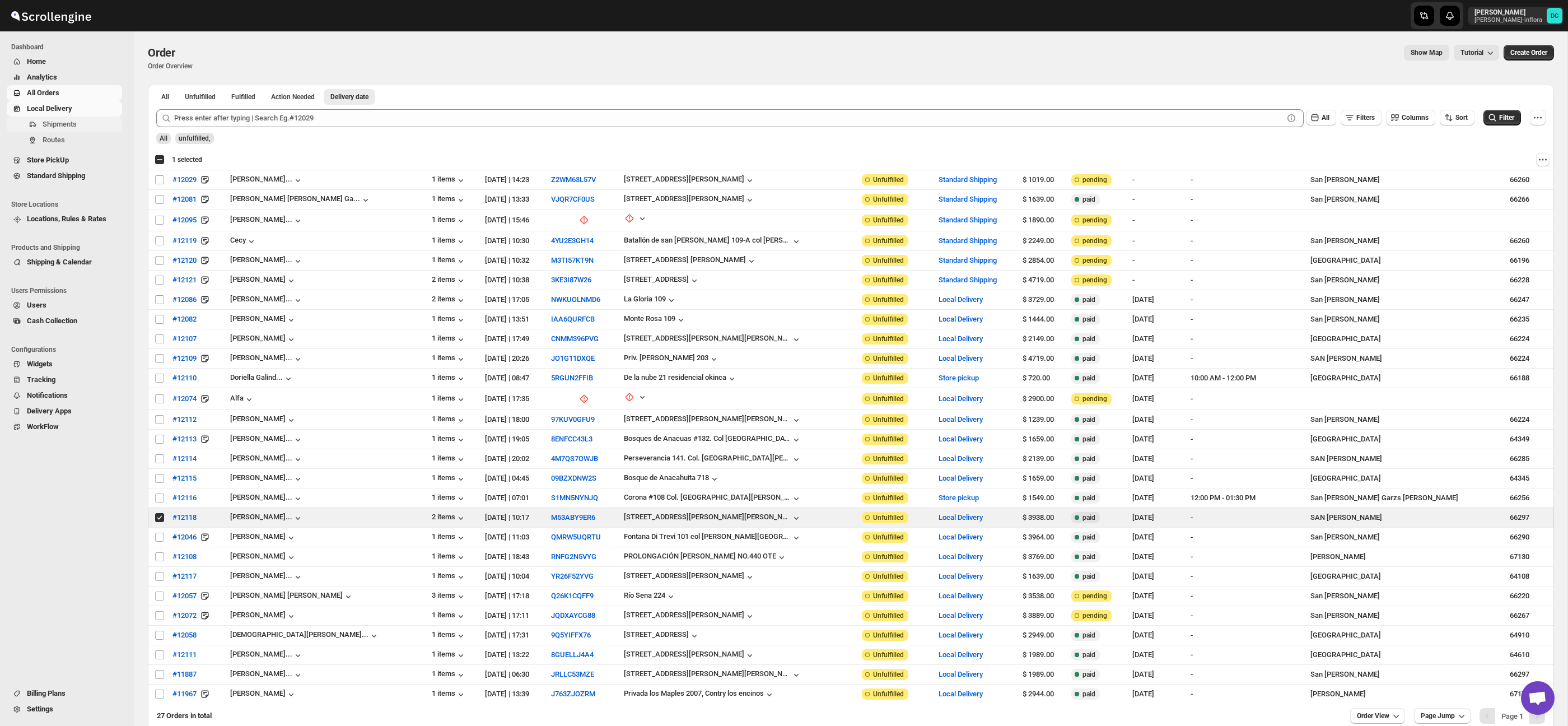
click at [77, 126] on span "Shipments" at bounding box center [60, 125] width 34 height 9
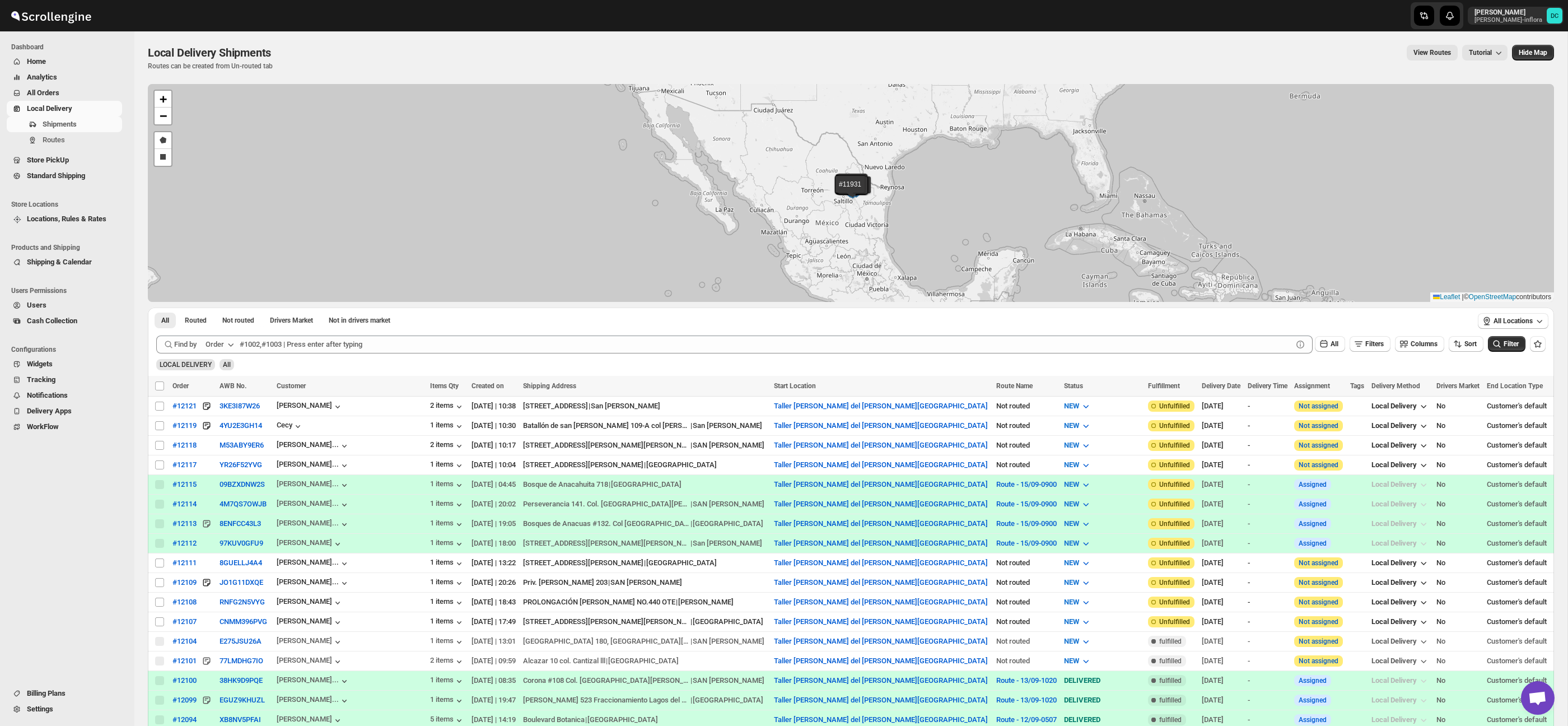
click at [78, 90] on span "All Orders" at bounding box center [74, 93] width 93 height 11
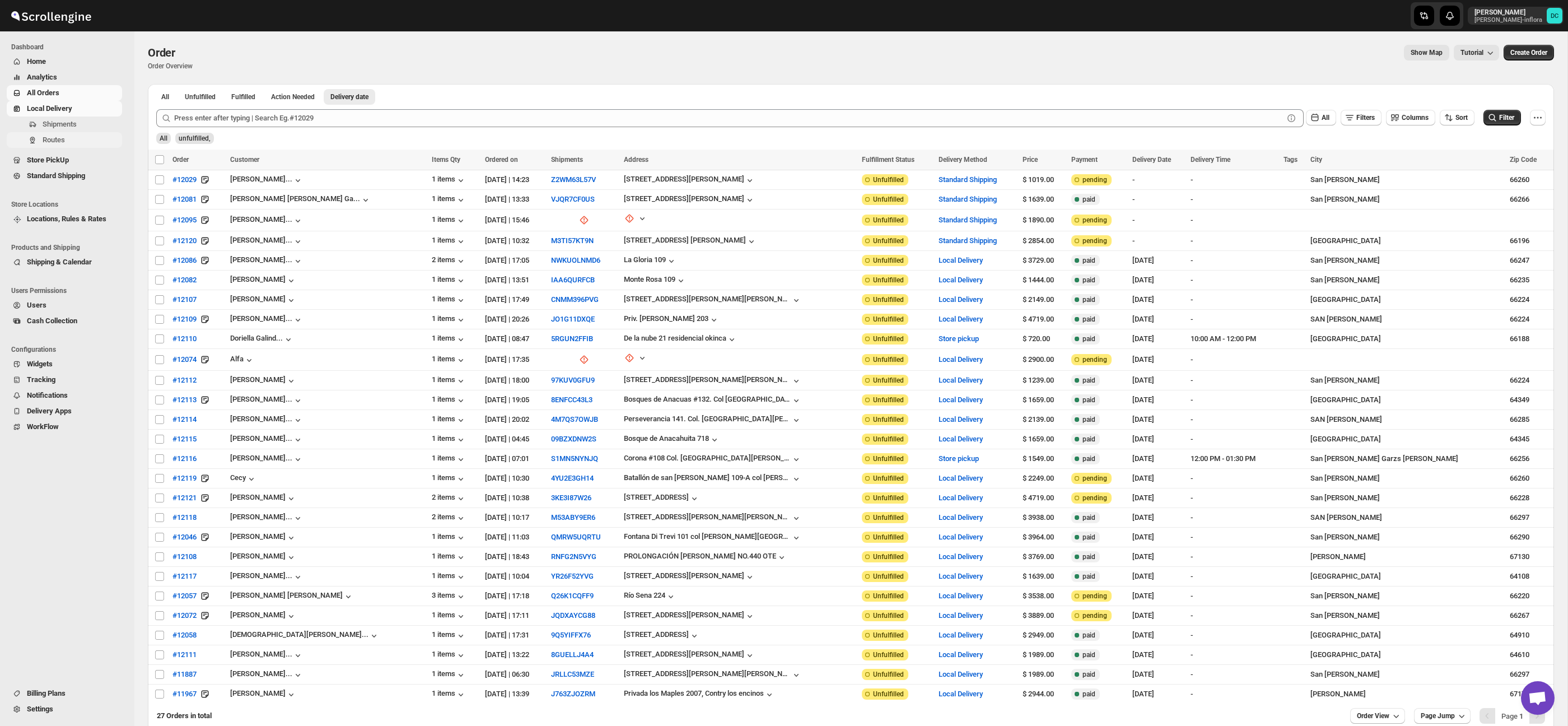
click at [72, 142] on span "Routes" at bounding box center [82, 139] width 77 height 11
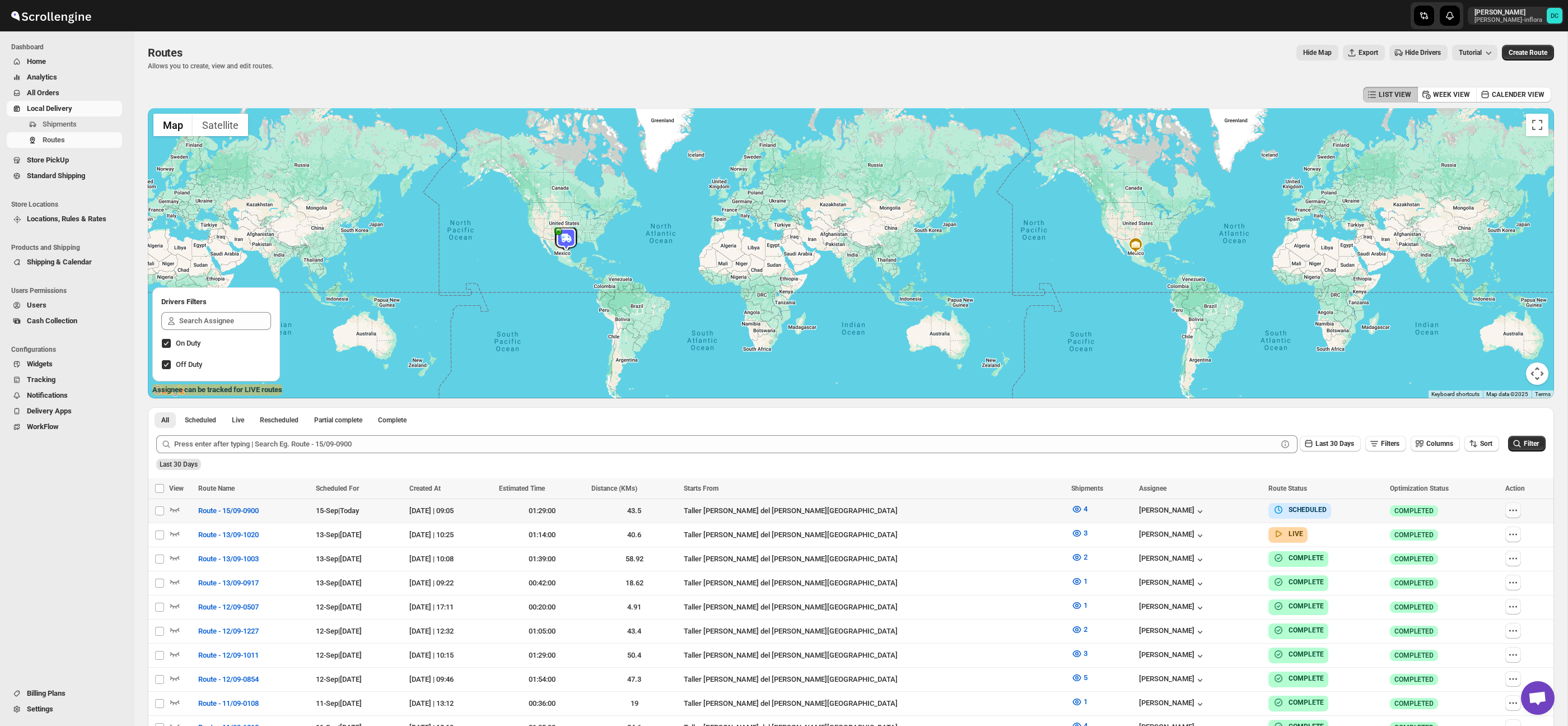
click at [1512, 511] on icon "button" at bounding box center [1513, 510] width 2 height 2
click at [1494, 592] on span "Edit" at bounding box center [1485, 591] width 52 height 11
checkbox input "false"
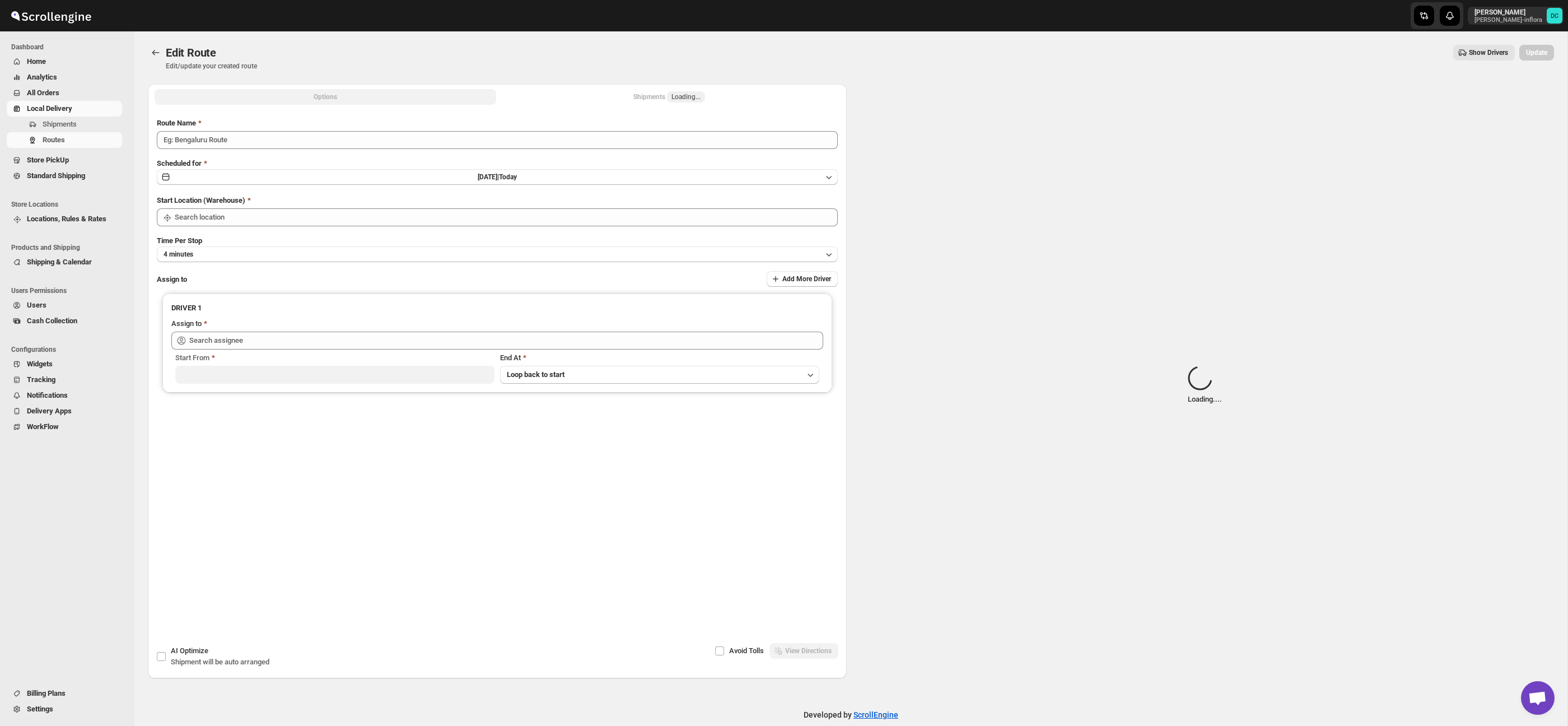
type input "Route - 15/09-0900"
type input "Taller [PERSON_NAME] del [PERSON_NAME][GEOGRAPHIC_DATA]"
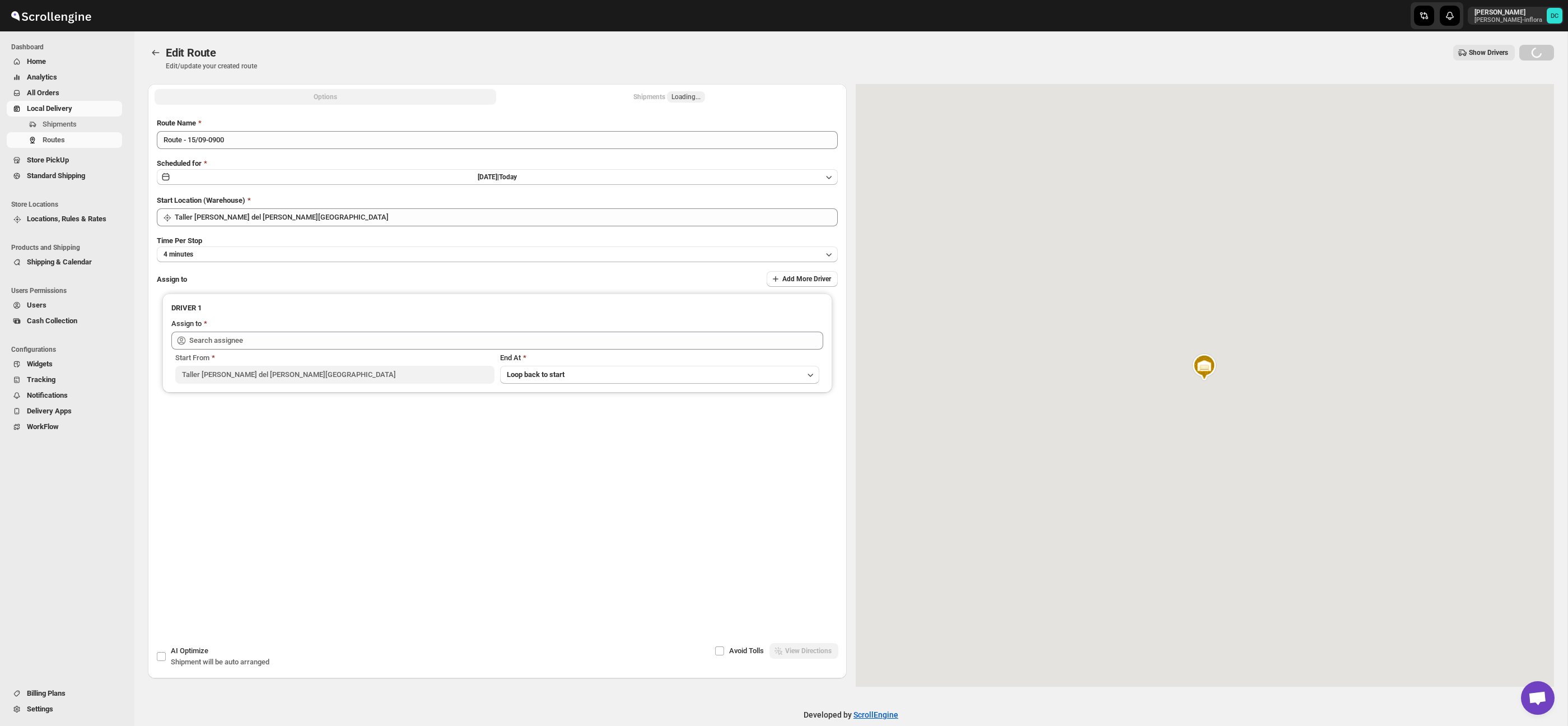
type input "[PERSON_NAME] ([PERSON_NAME][EMAIL_ADDRESS][DOMAIN_NAME])"
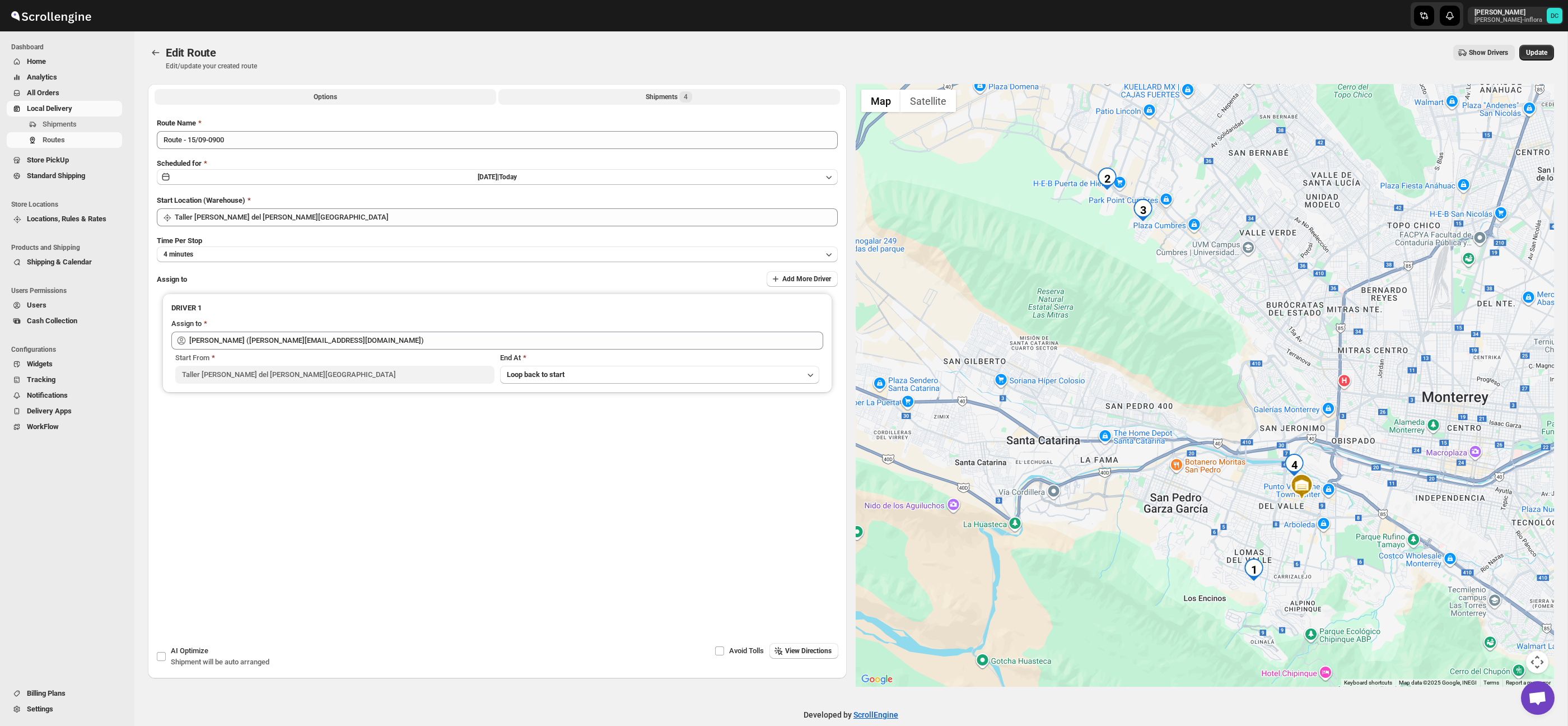
click at [739, 96] on button "Shipments 4" at bounding box center [669, 97] width 342 height 16
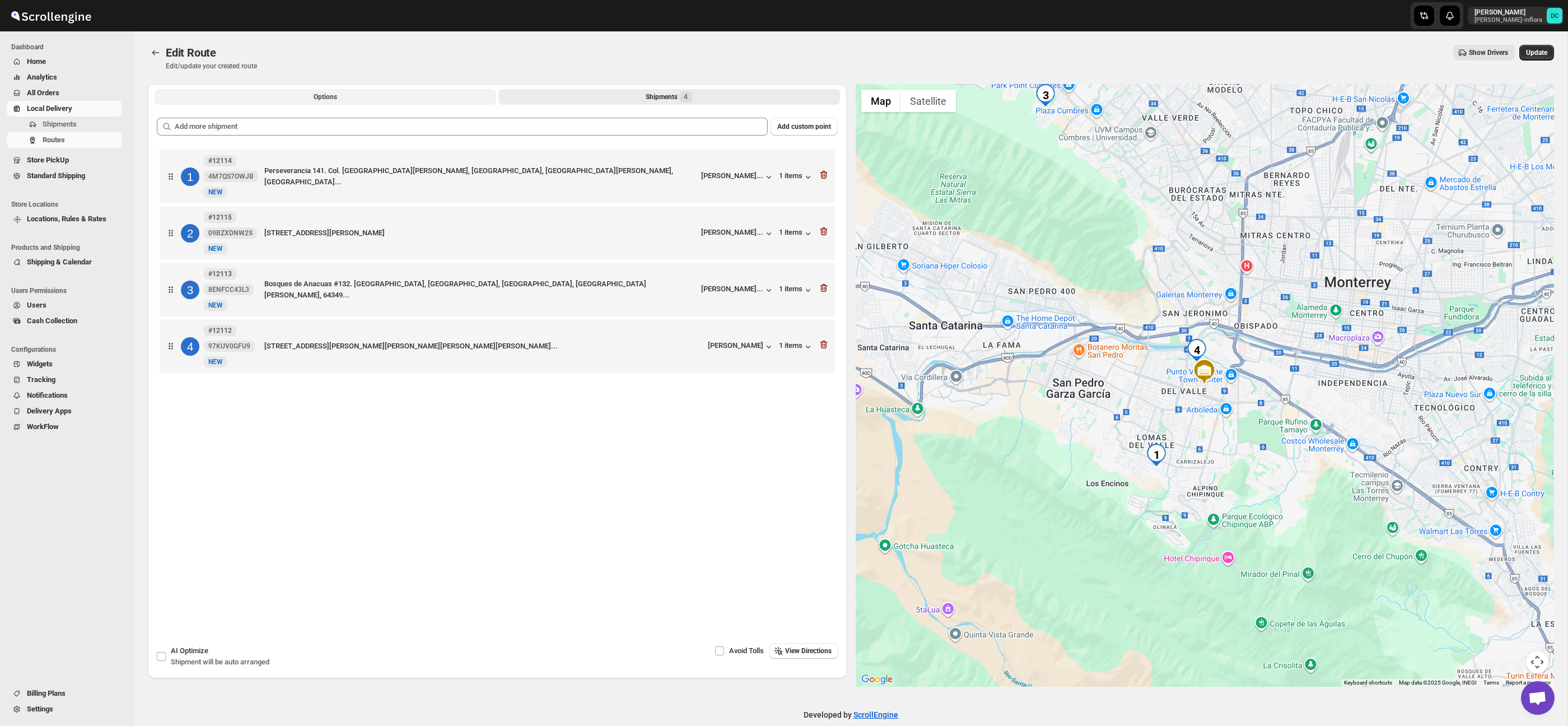
click at [316, 92] on button "Options" at bounding box center [325, 97] width 342 height 16
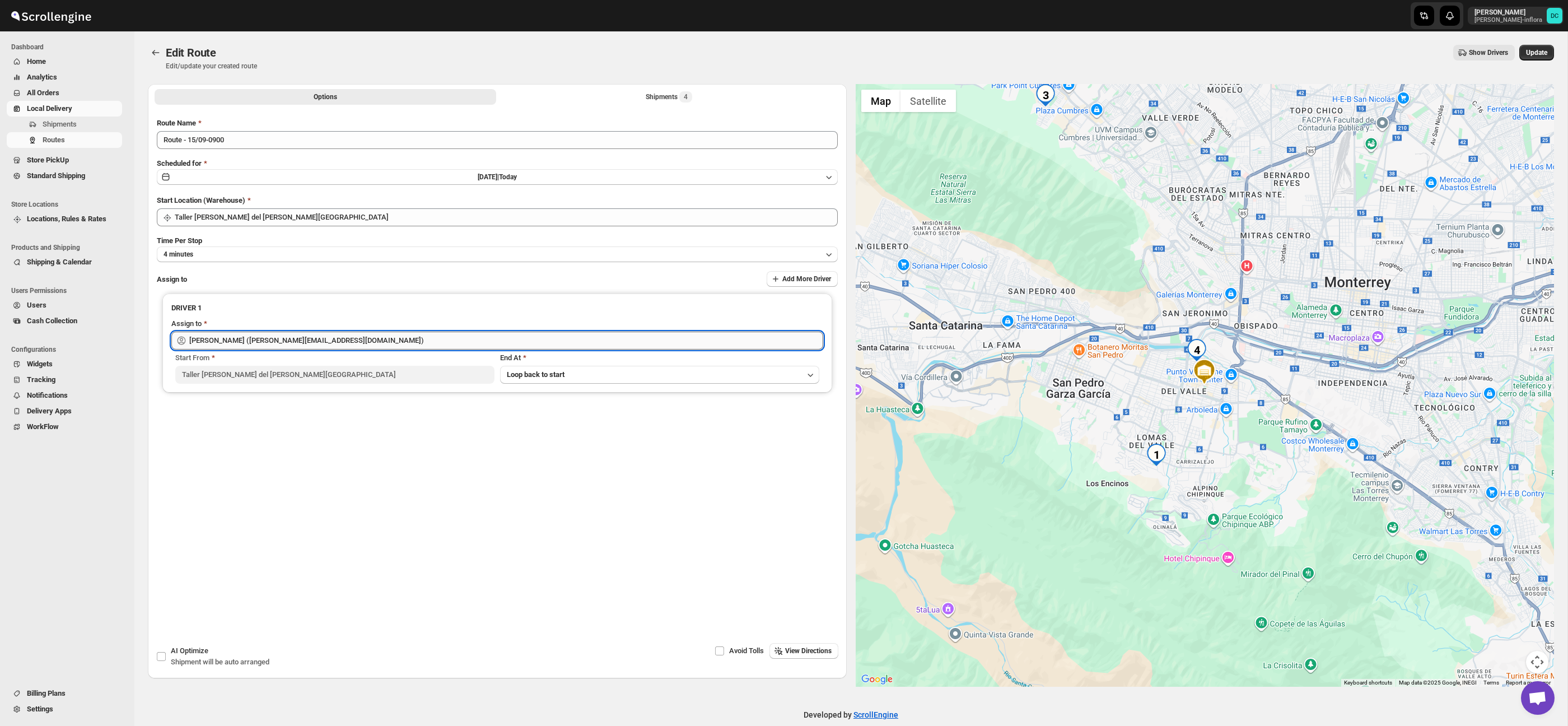
click at [371, 338] on input "[PERSON_NAME] ([PERSON_NAME][EMAIL_ADDRESS][DOMAIN_NAME])" at bounding box center [506, 340] width 634 height 18
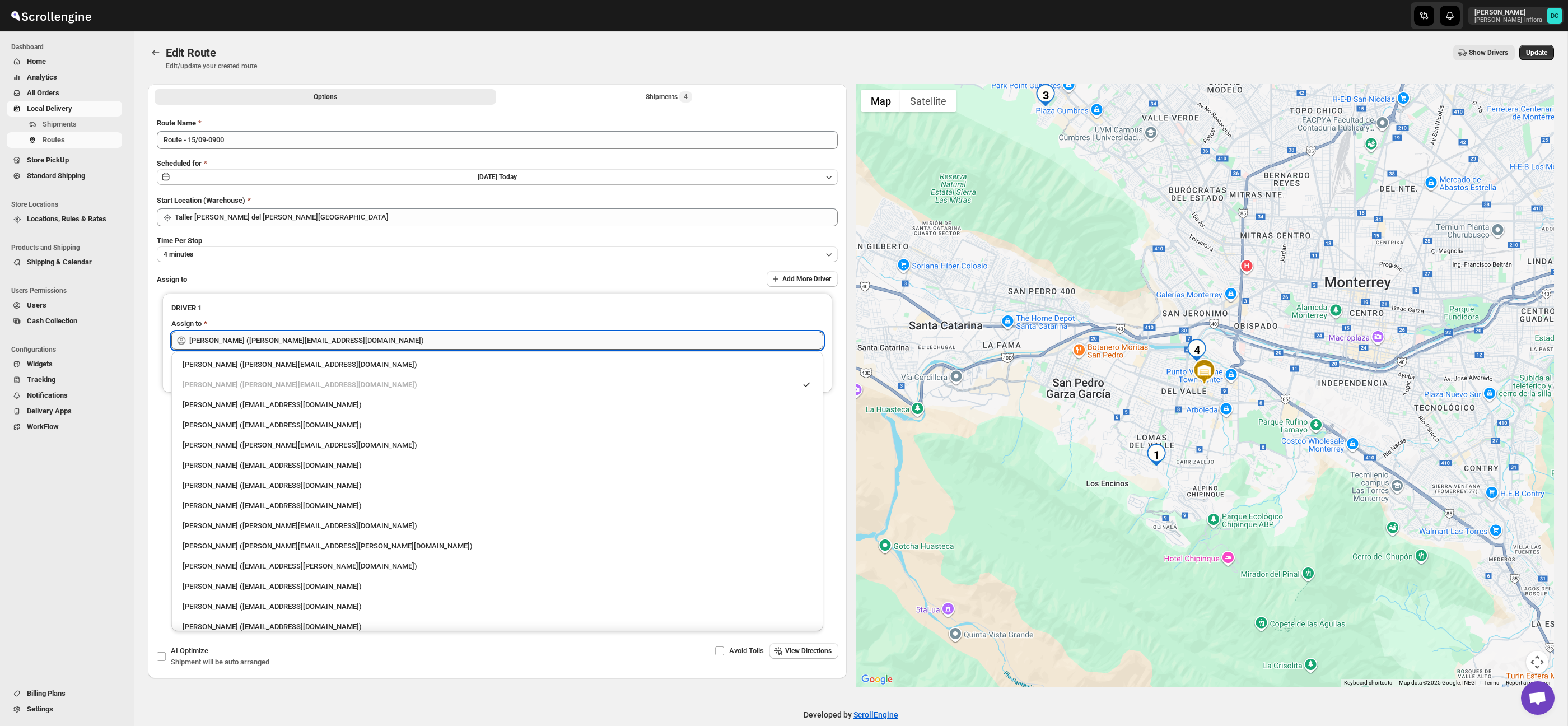
click at [371, 338] on input "[PERSON_NAME] ([PERSON_NAME][EMAIL_ADDRESS][DOMAIN_NAME])" at bounding box center [506, 340] width 634 height 18
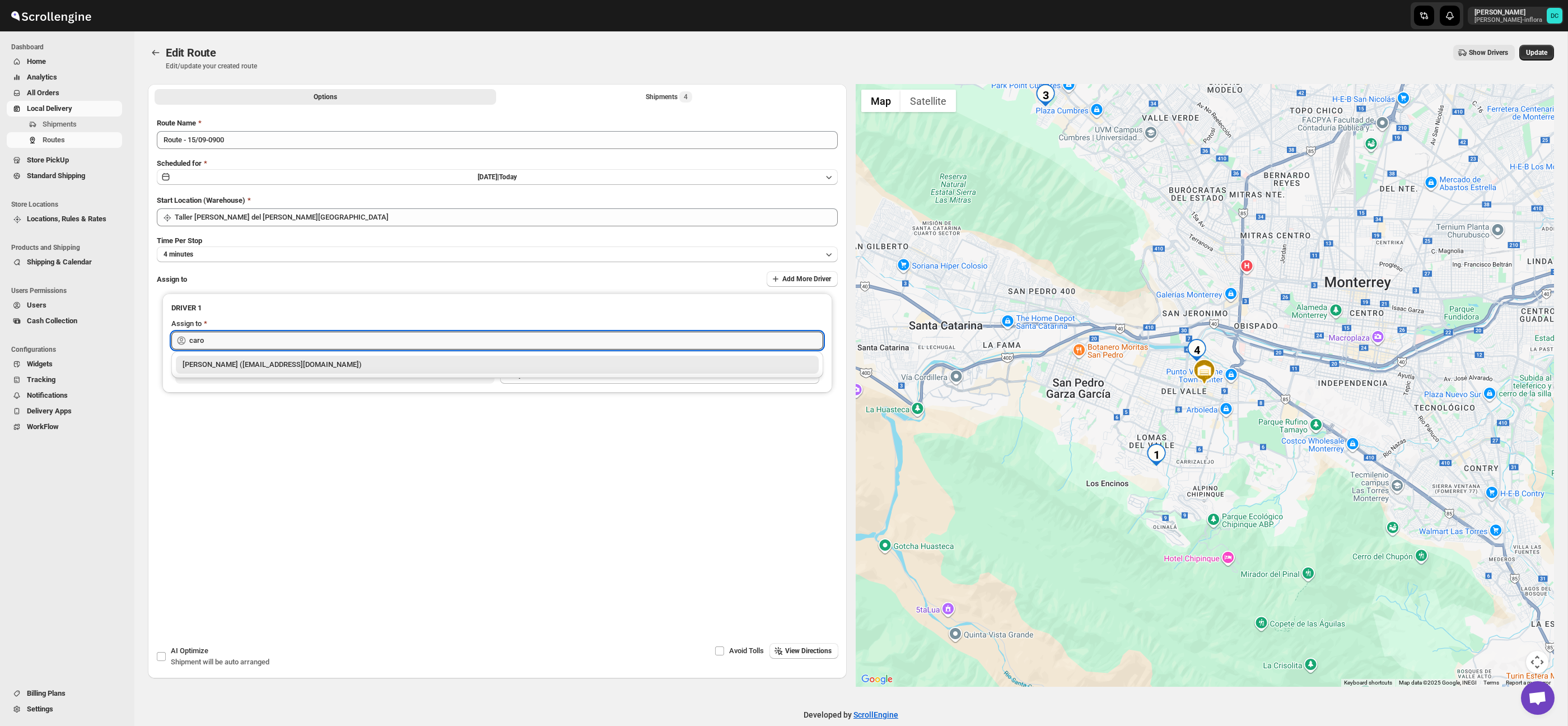
click at [349, 370] on div "[PERSON_NAME] ([EMAIL_ADDRESS][DOMAIN_NAME])" at bounding box center [497, 364] width 629 height 11
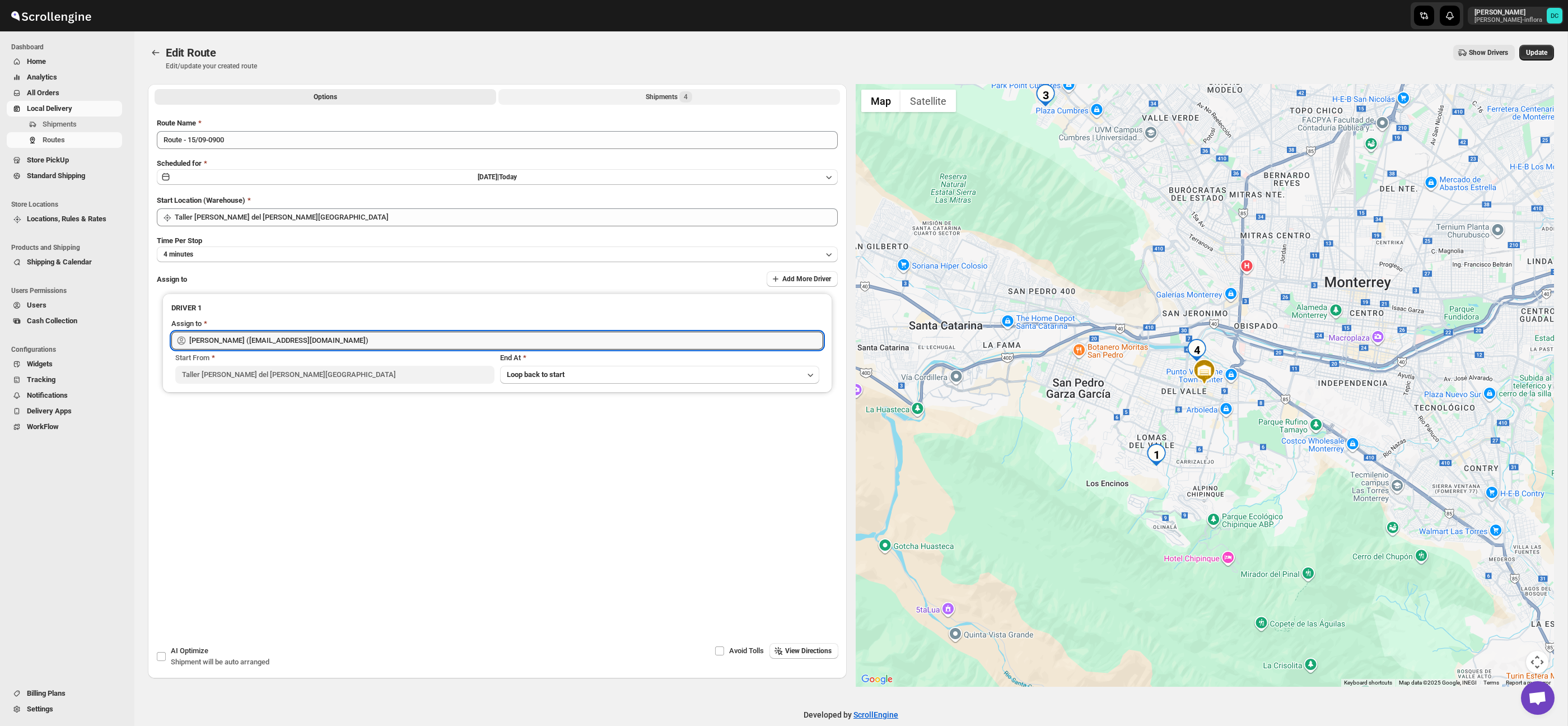
type input "[PERSON_NAME] ([EMAIL_ADDRESS][DOMAIN_NAME])"
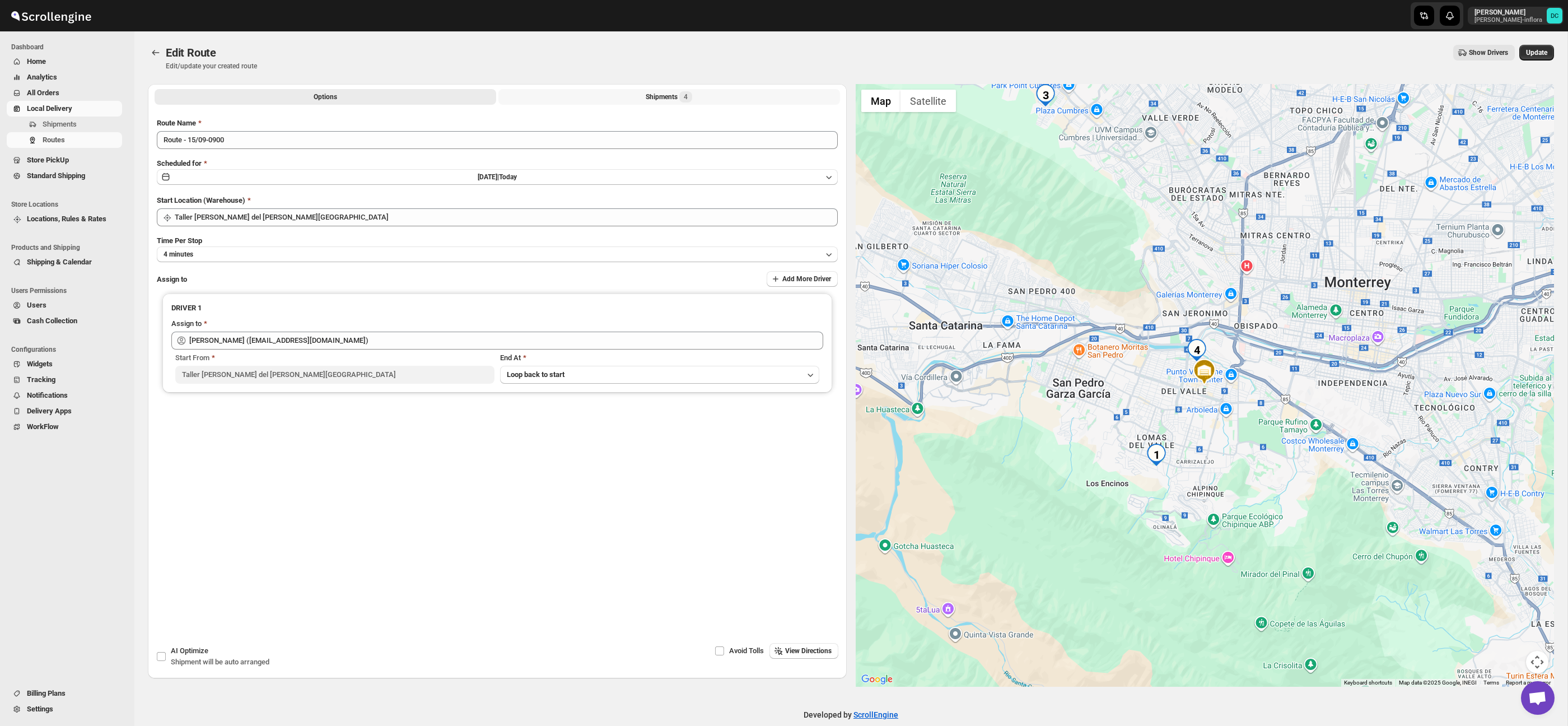
drag, startPoint x: 691, startPoint y: 98, endPoint x: 713, endPoint y: 107, distance: 23.8
click at [691, 98] on span "4" at bounding box center [685, 96] width 13 height 11
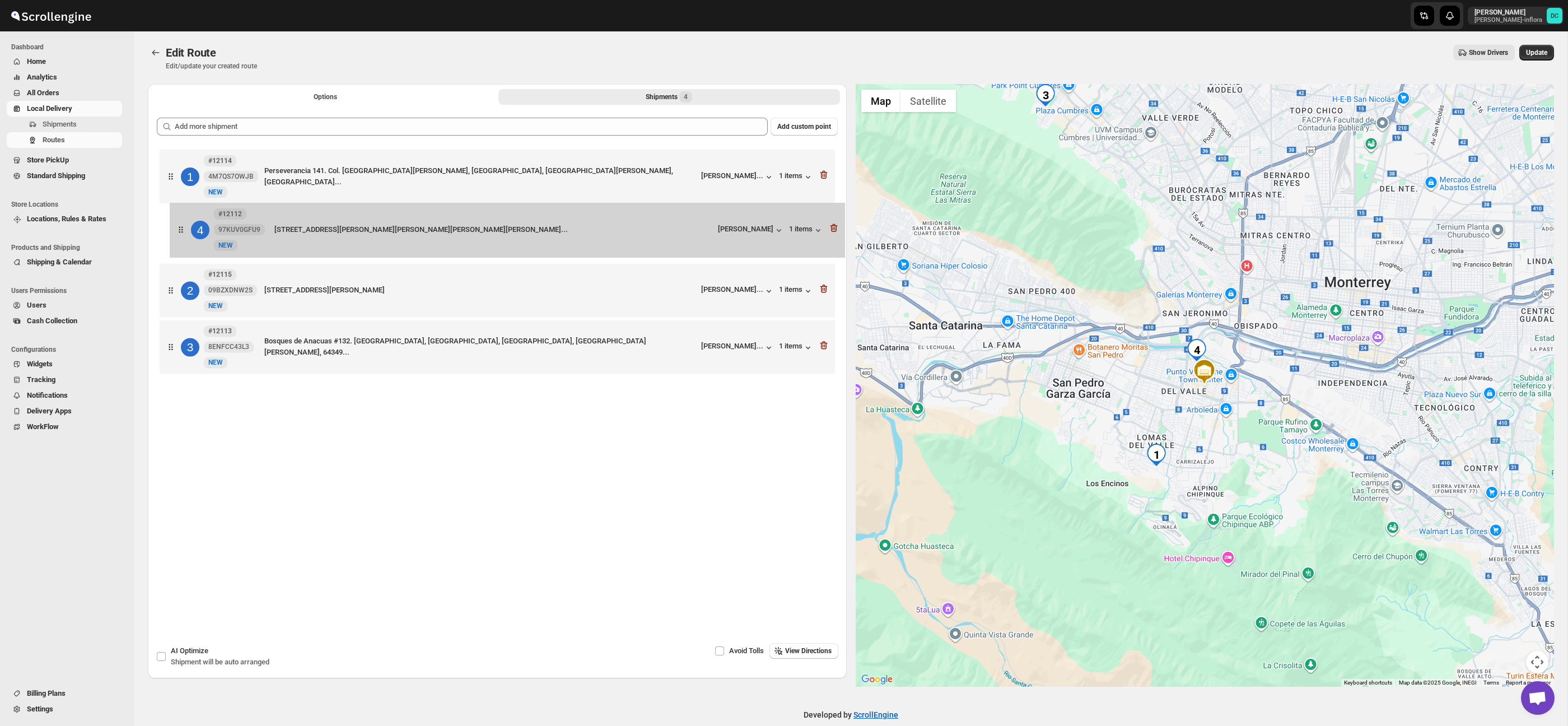
drag, startPoint x: 174, startPoint y: 364, endPoint x: 184, endPoint y: 239, distance: 125.4
click at [184, 239] on div "1 #12114 4M7QS7OWJB New NEW Perseverancia 141. Col. [GEOGRAPHIC_DATA][PERSON_NA…" at bounding box center [497, 262] width 681 height 232
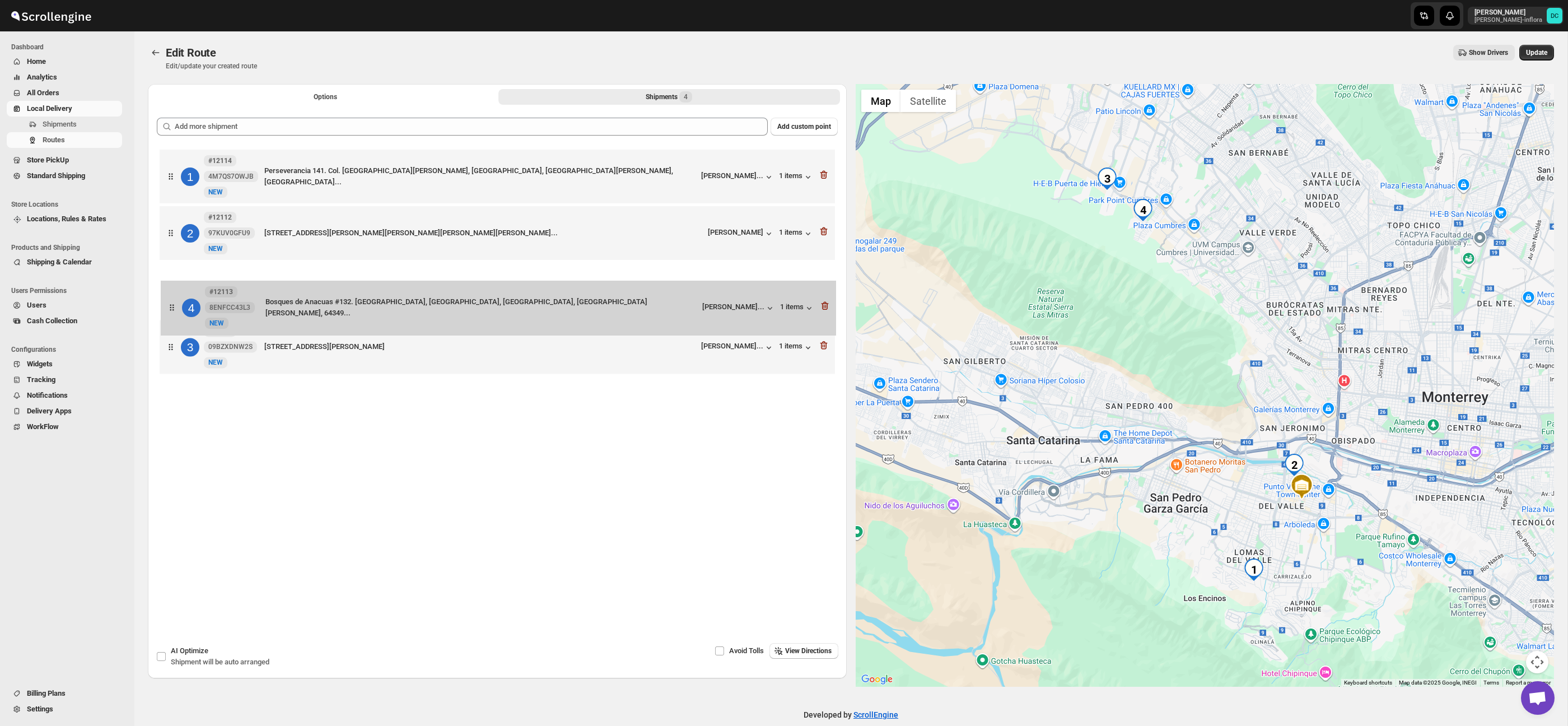
drag, startPoint x: 170, startPoint y: 349, endPoint x: 171, endPoint y: 285, distance: 64.0
click at [171, 285] on div "1 #12114 4M7QS7OWJB New NEW Perseverancia 141. Col. [GEOGRAPHIC_DATA][PERSON_NA…" at bounding box center [497, 262] width 681 height 232
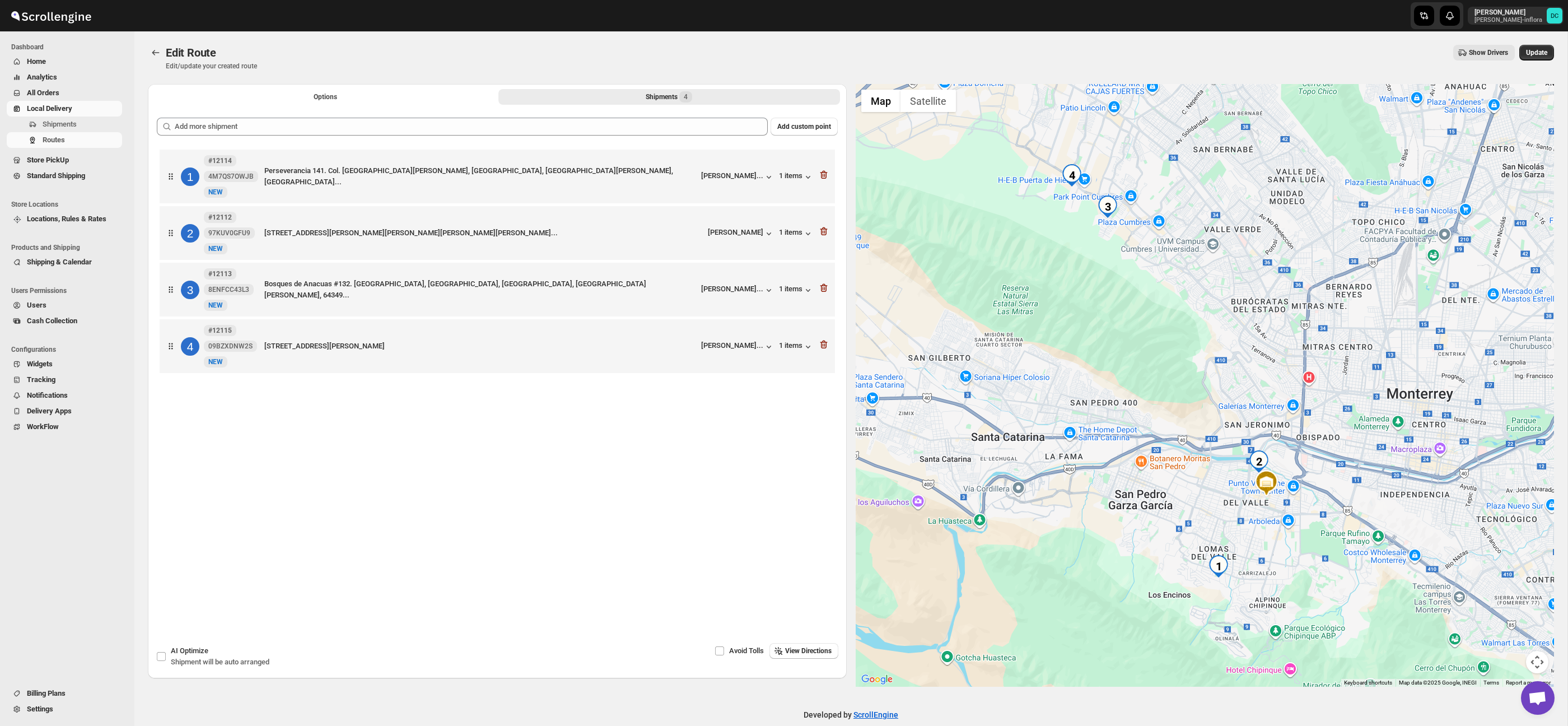
drag, startPoint x: 1282, startPoint y: 364, endPoint x: 1246, endPoint y: 360, distance: 36.2
click at [1246, 360] on div at bounding box center [1204, 385] width 699 height 602
click at [1533, 51] on span "Update" at bounding box center [1536, 53] width 21 height 9
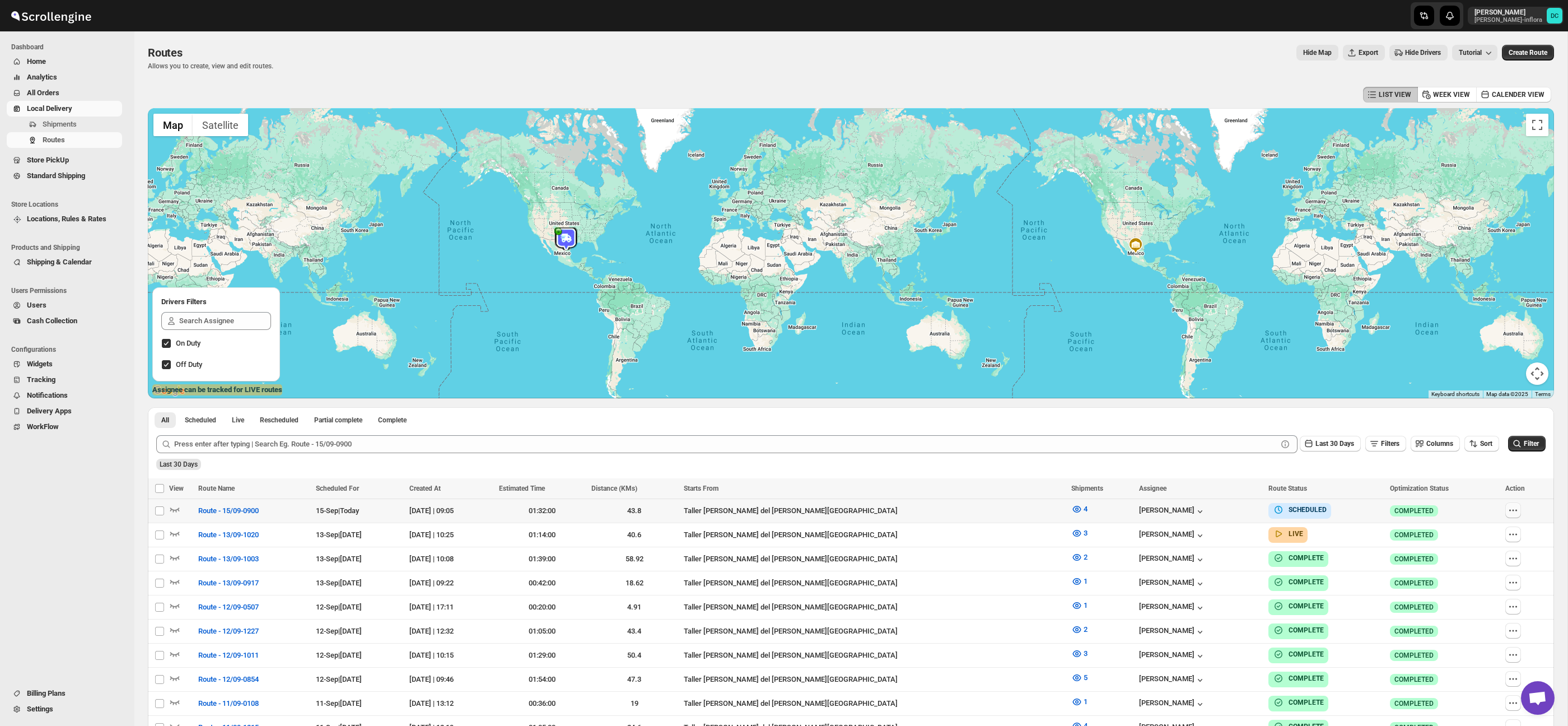
click at [1510, 508] on icon "button" at bounding box center [1513, 510] width 11 height 11
checkbox input "true"
click at [1478, 585] on button "Edit" at bounding box center [1485, 591] width 58 height 18
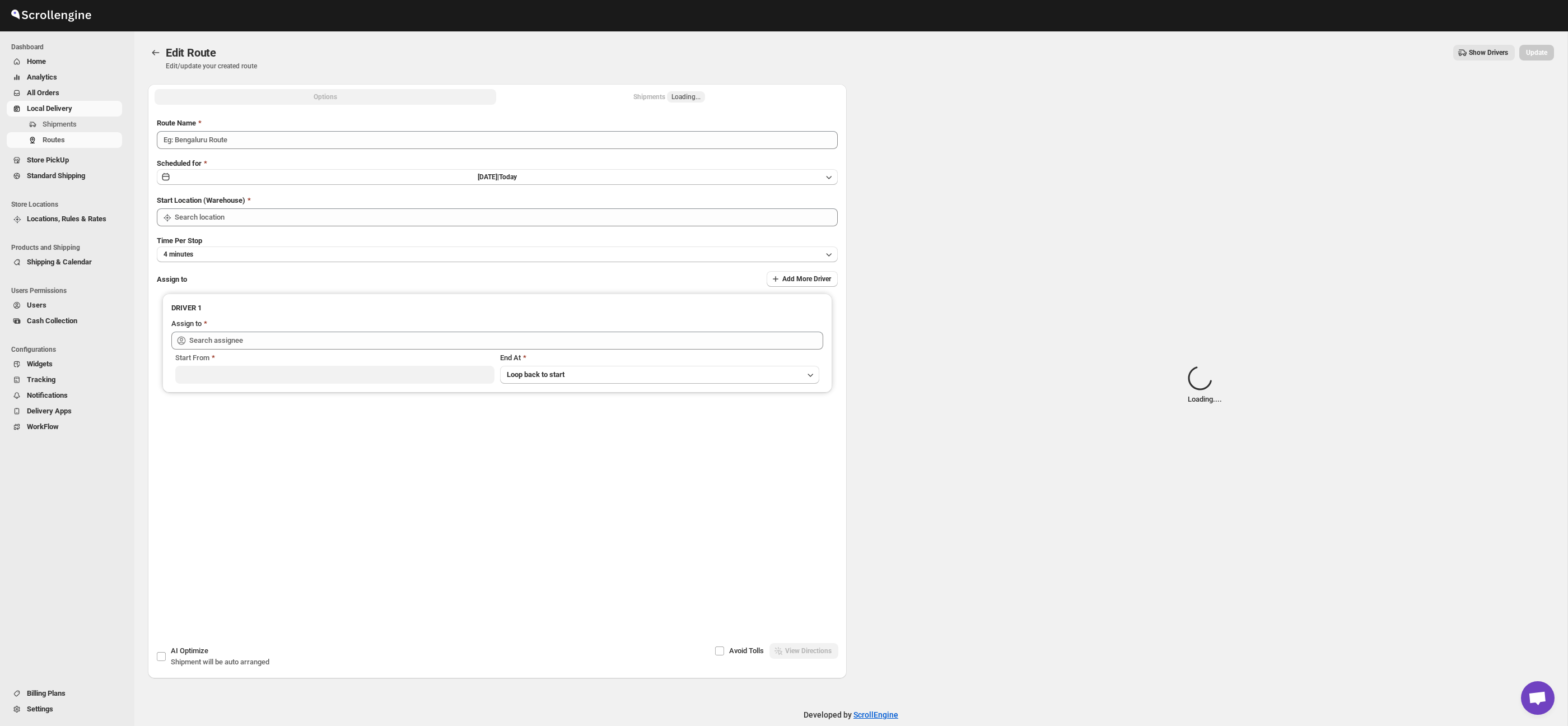
type input "Route - 15/09-0900"
type input "Taller [PERSON_NAME] del [PERSON_NAME][GEOGRAPHIC_DATA]"
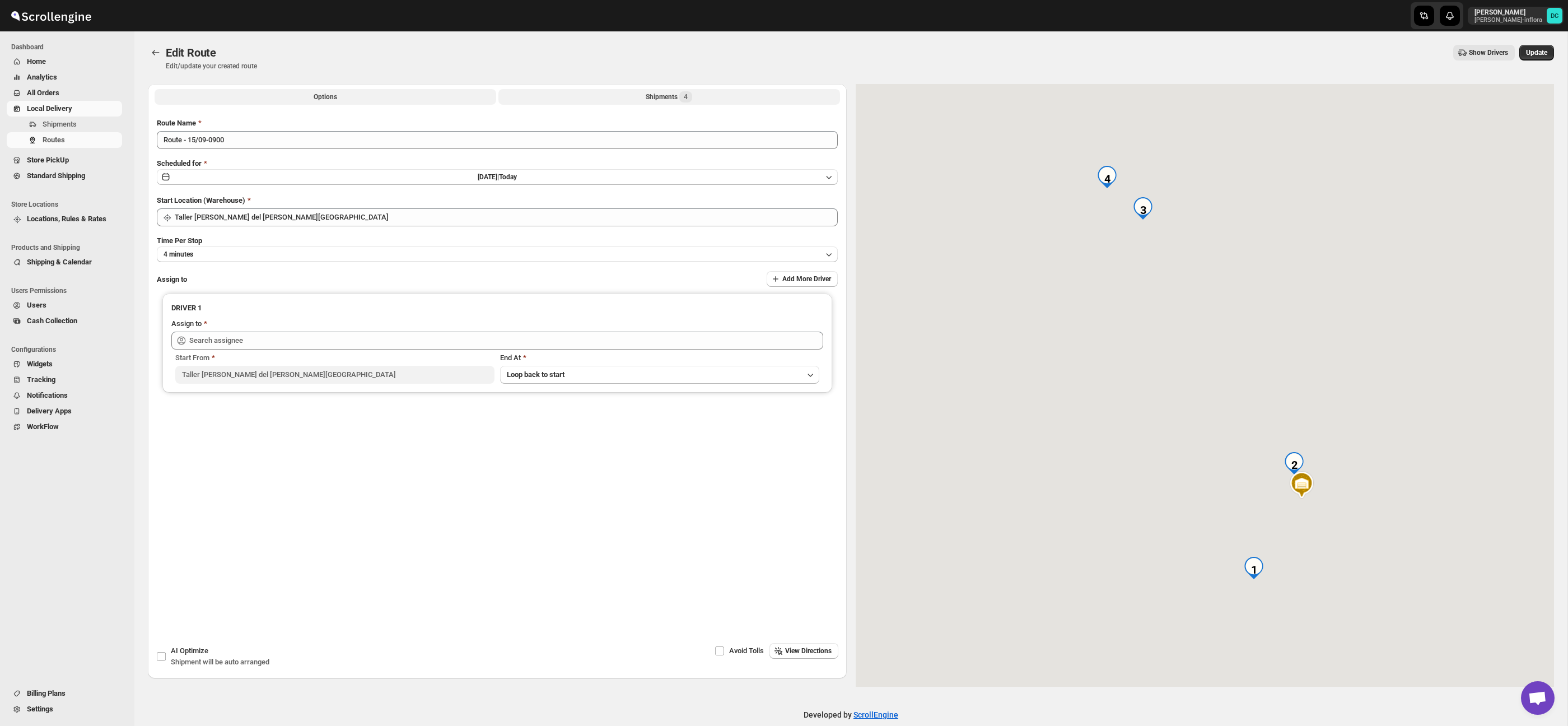
click at [664, 98] on div "Shipments 4" at bounding box center [668, 96] width 46 height 11
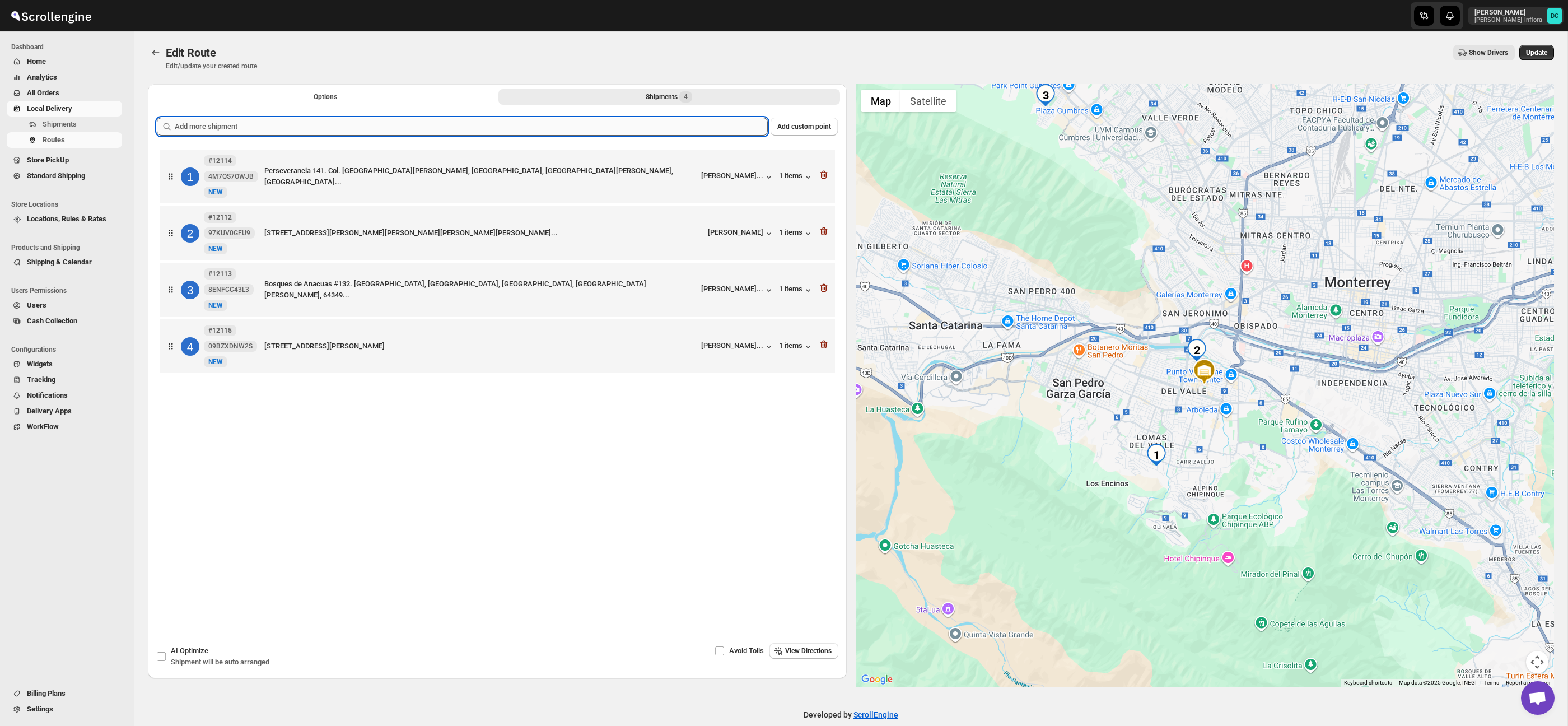
click at [493, 125] on input "text" at bounding box center [471, 126] width 592 height 18
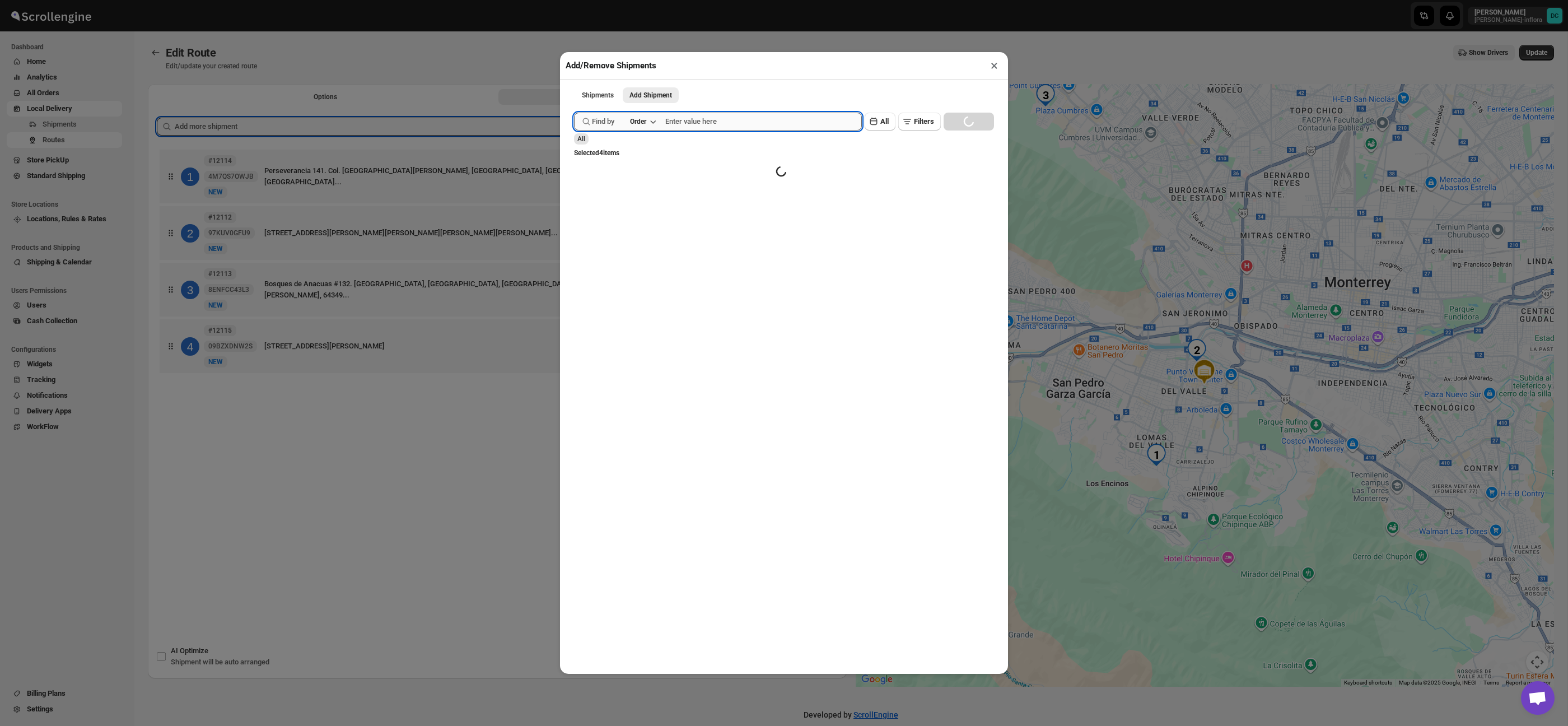
click at [756, 125] on input "text" at bounding box center [763, 121] width 196 height 18
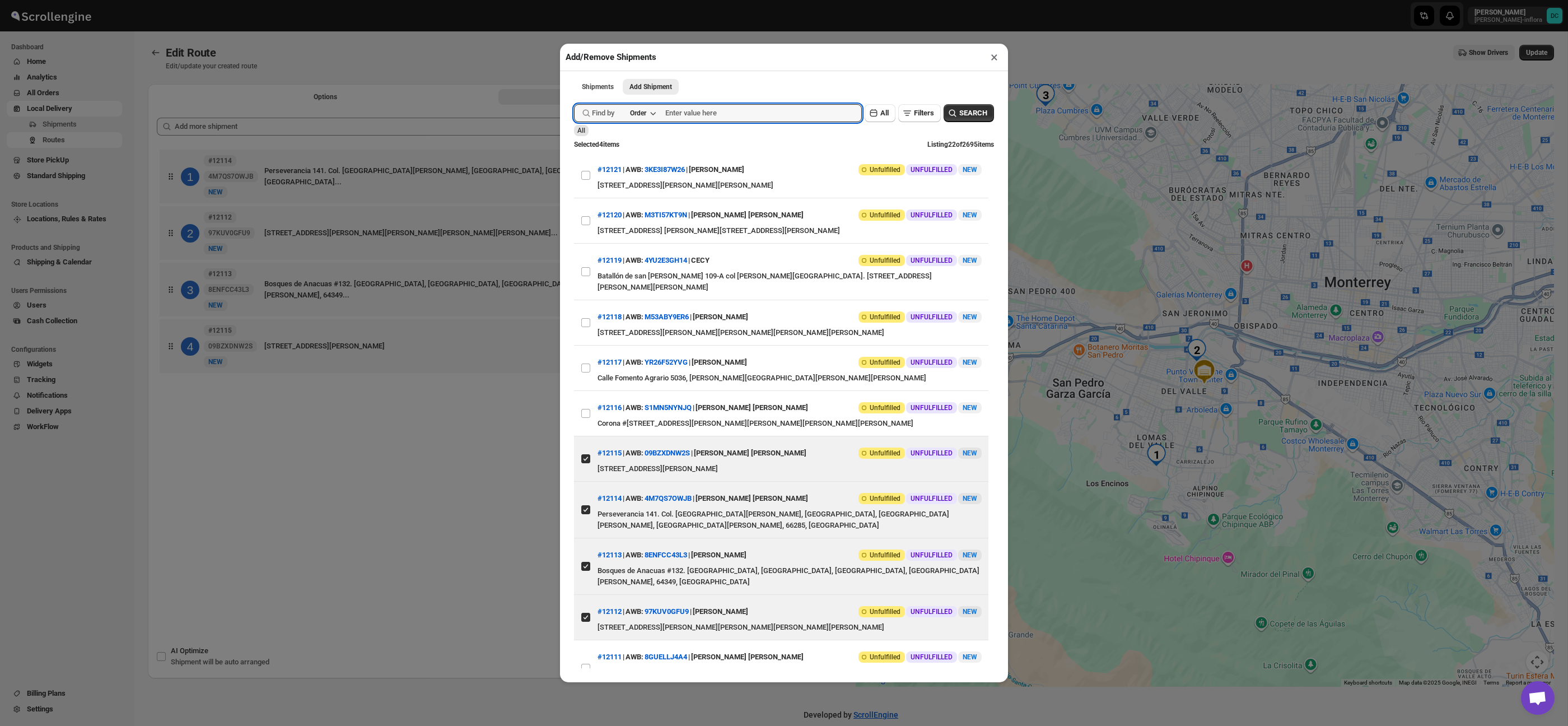
click at [442, 486] on div "Add/Remove Shipments × Shipments Add Shipment More views Shipments Add Shipment…" at bounding box center [784, 363] width 1568 height 726
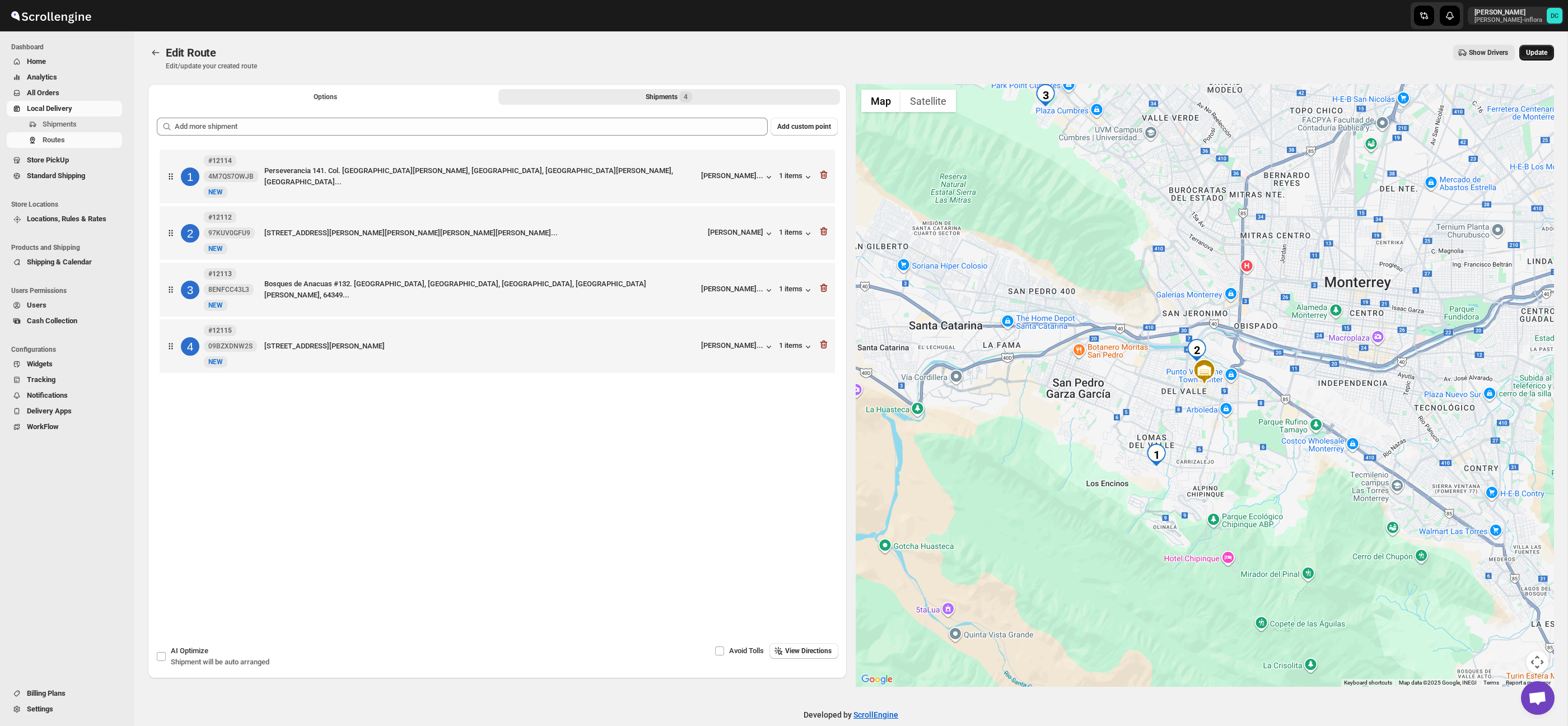
drag, startPoint x: 1549, startPoint y: 53, endPoint x: 1543, endPoint y: 53, distance: 6.0
click at [1549, 53] on button "Update" at bounding box center [1536, 53] width 35 height 16
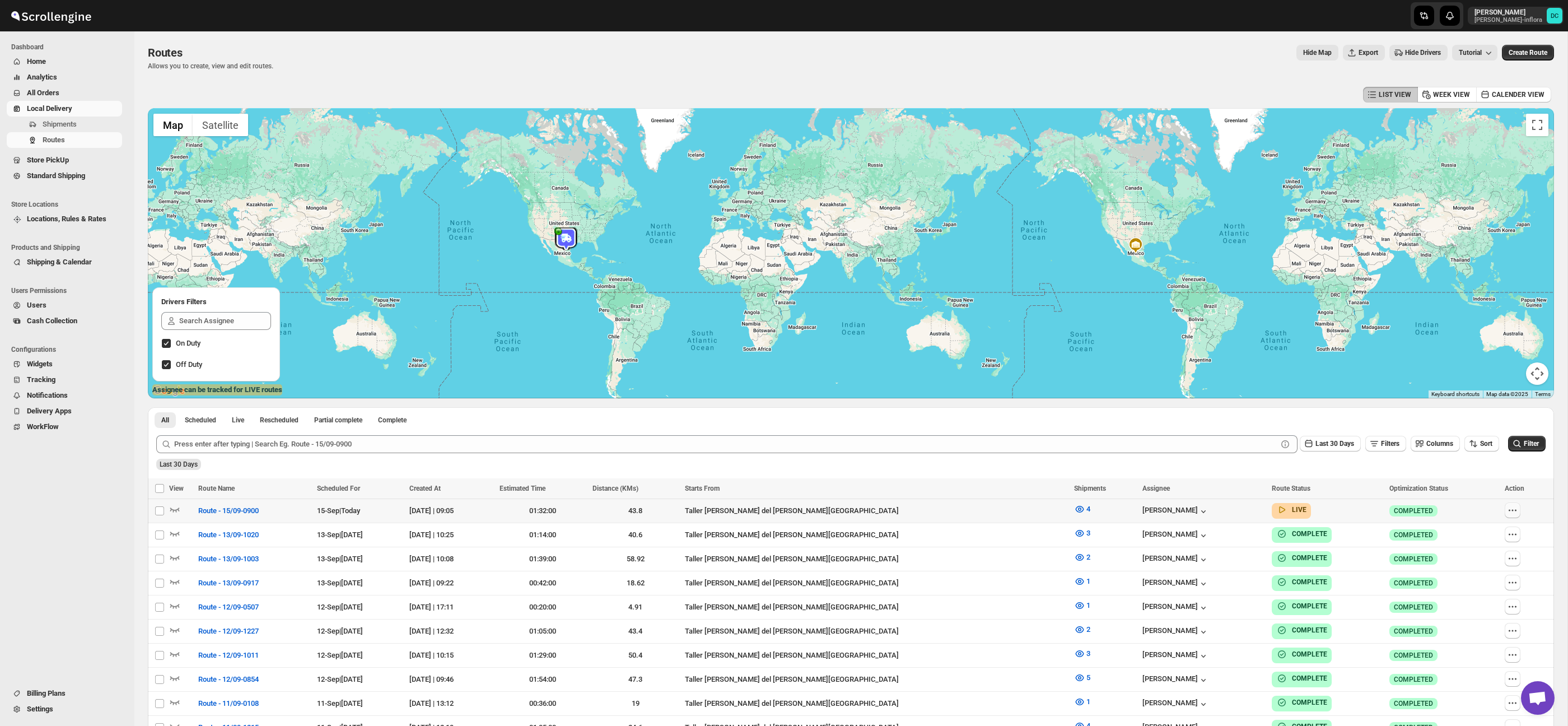
click at [1508, 512] on icon "button" at bounding box center [1512, 510] width 11 height 11
checkbox input "true"
click at [1488, 586] on span "Edit" at bounding box center [1485, 591] width 52 height 11
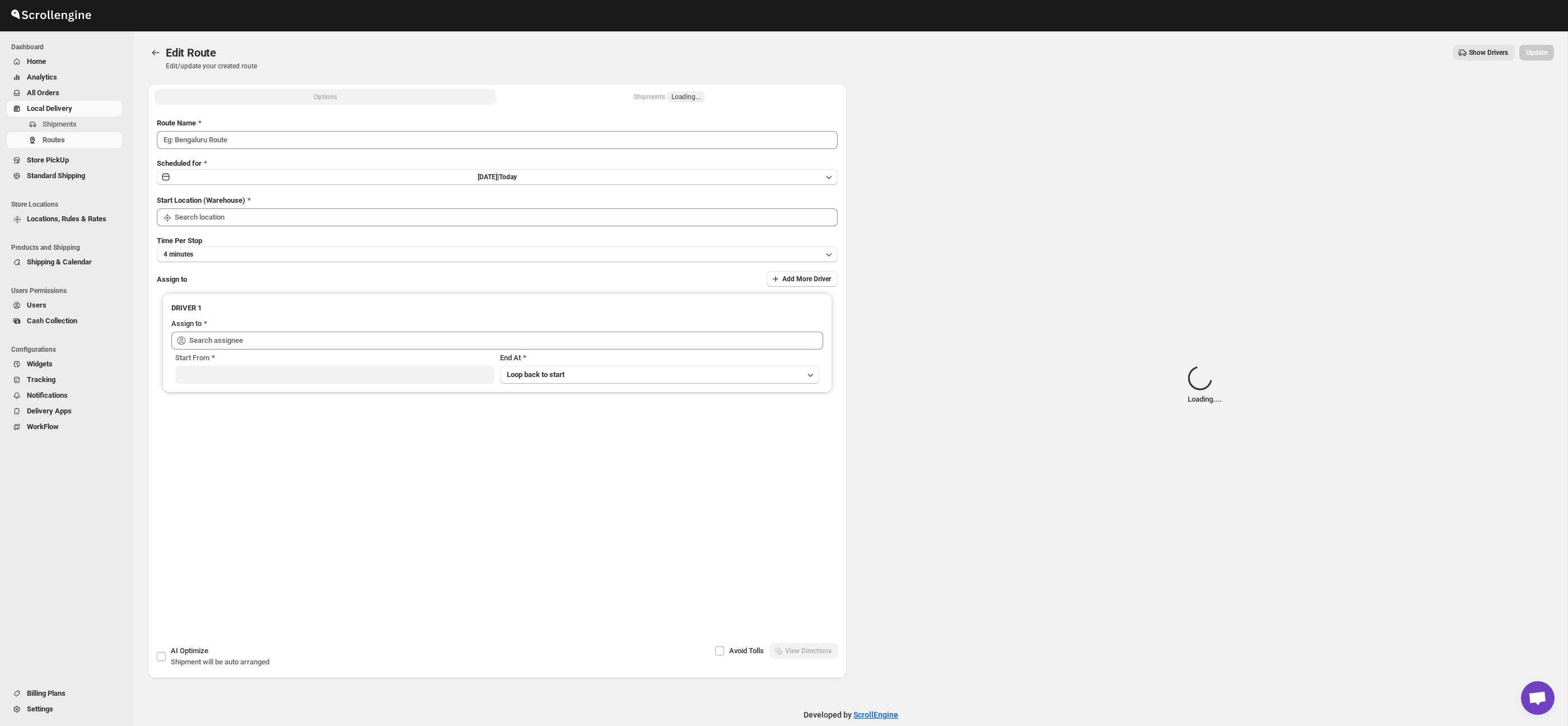
type input "Route - 15/09-0900"
type input "Taller [PERSON_NAME] del [PERSON_NAME][GEOGRAPHIC_DATA]"
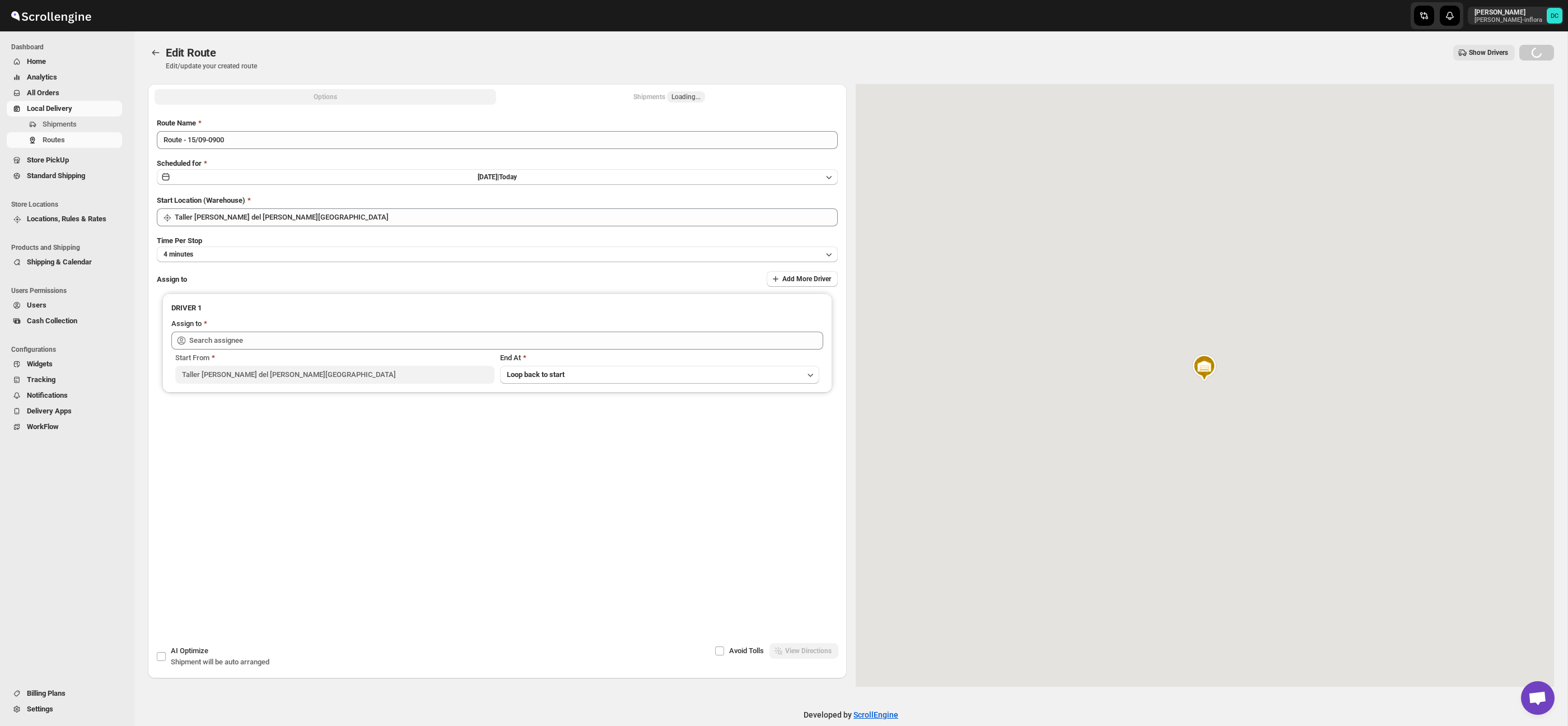
type input "[PERSON_NAME] ([EMAIL_ADDRESS][DOMAIN_NAME])"
click at [715, 98] on button "Shipments 4" at bounding box center [669, 97] width 342 height 16
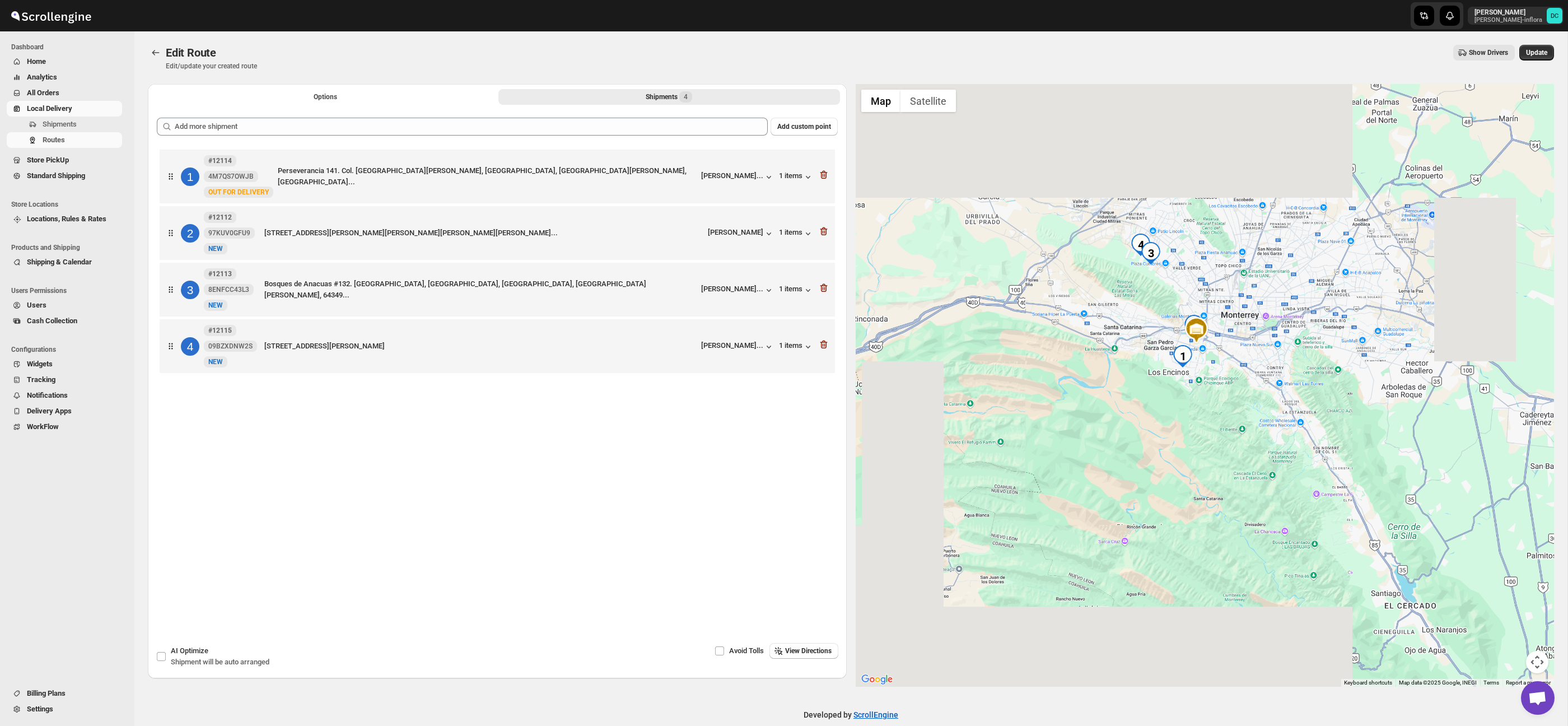
drag, startPoint x: 1188, startPoint y: 234, endPoint x: 1188, endPoint y: 296, distance: 62.0
click at [1188, 296] on div at bounding box center [1204, 385] width 699 height 602
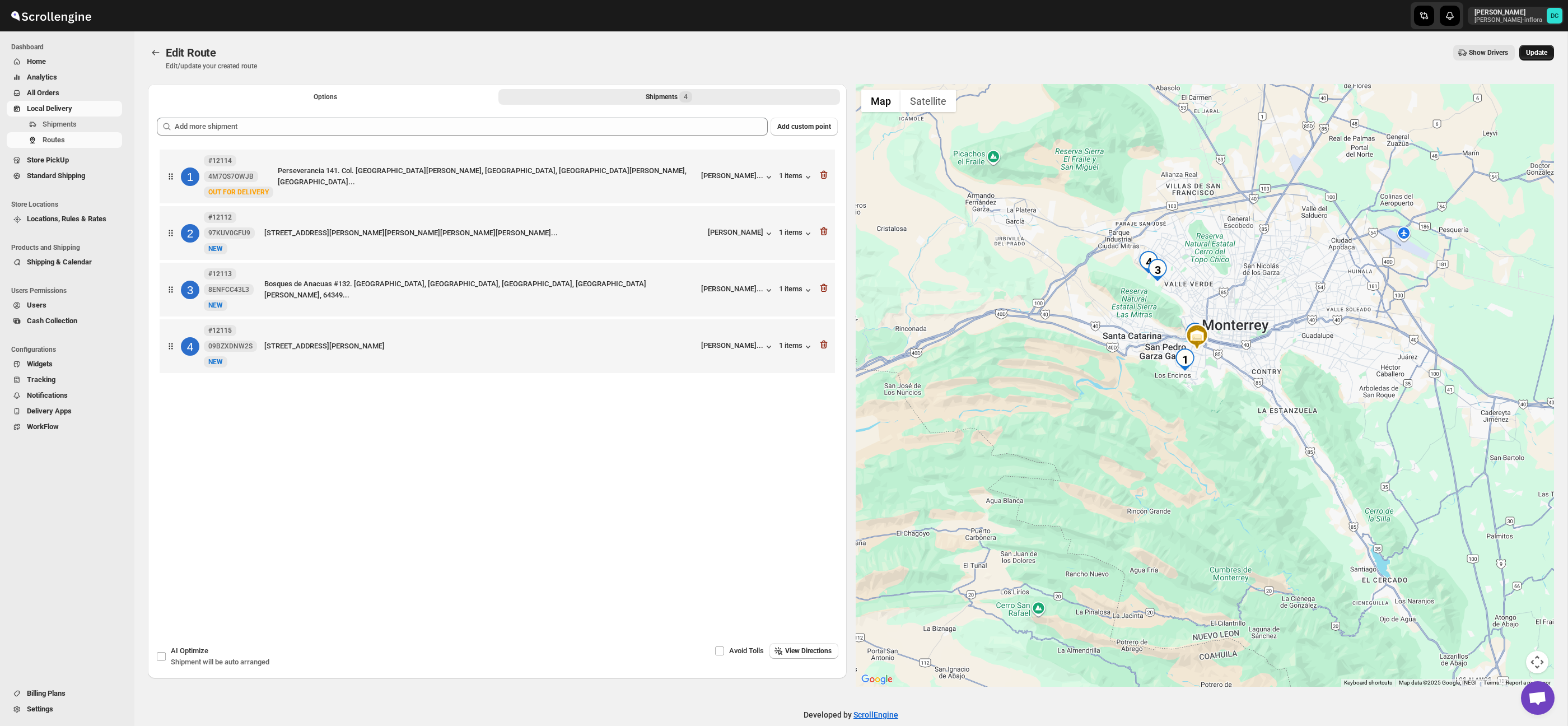
click at [1553, 50] on button "Update" at bounding box center [1536, 53] width 35 height 16
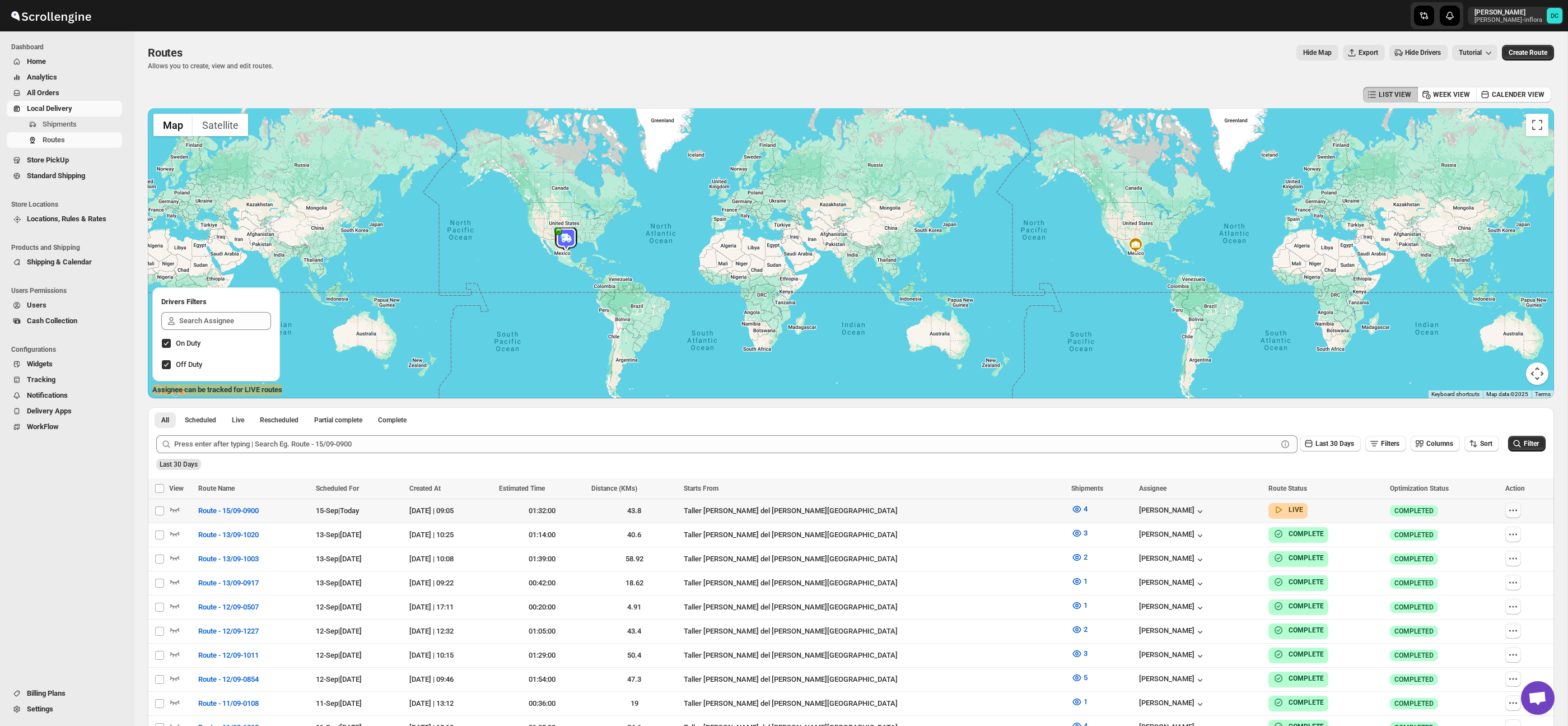
click at [1508, 509] on icon "button" at bounding box center [1513, 510] width 11 height 11
checkbox input "true"
click at [1472, 590] on span "Edit" at bounding box center [1465, 591] width 11 height 9
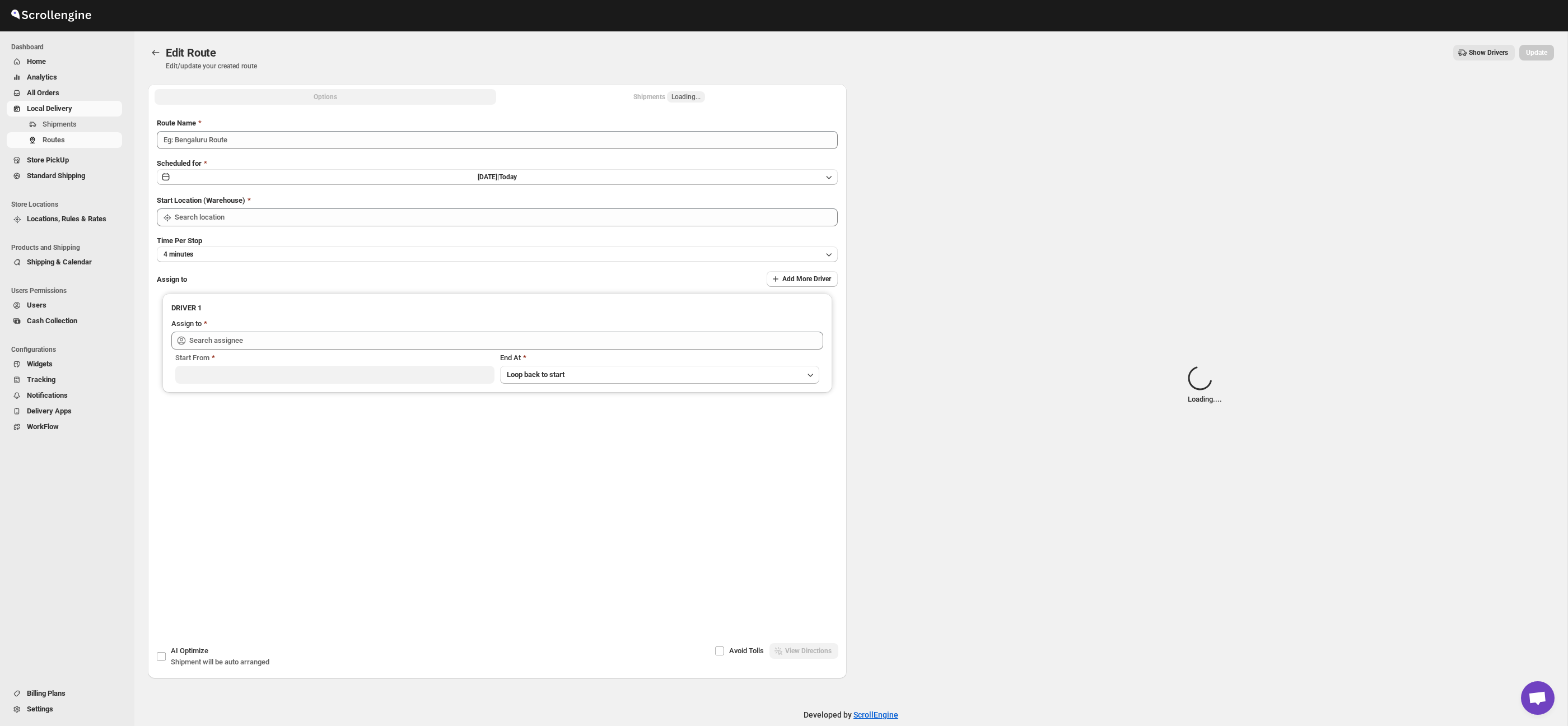
type input "Route - 15/09-0900"
type input "Taller [PERSON_NAME] del [PERSON_NAME][GEOGRAPHIC_DATA]"
type input "[PERSON_NAME] ([EMAIL_ADDRESS][DOMAIN_NAME])"
